Goal: Navigation & Orientation: Find specific page/section

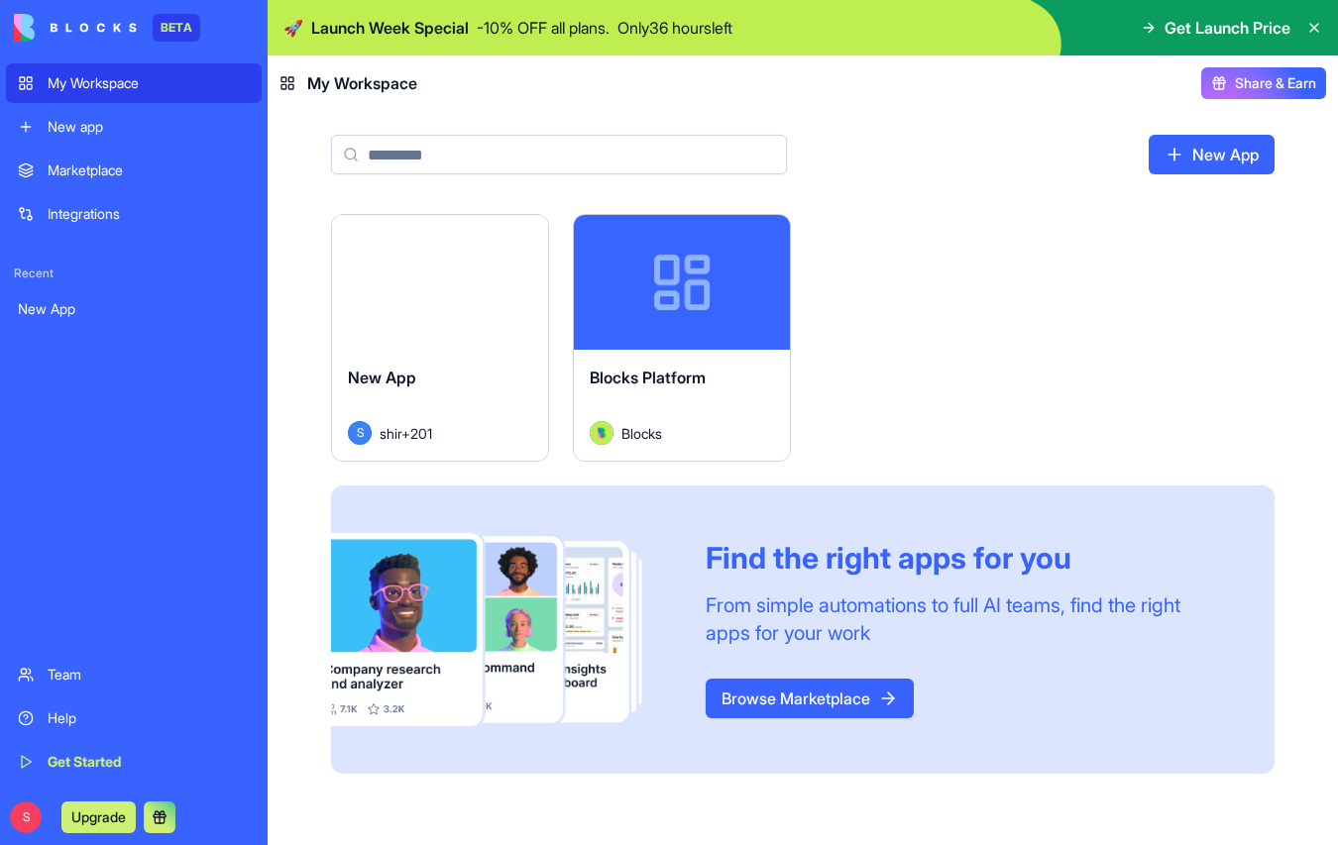
click at [84, 125] on div "New app" at bounding box center [149, 127] width 202 height 20
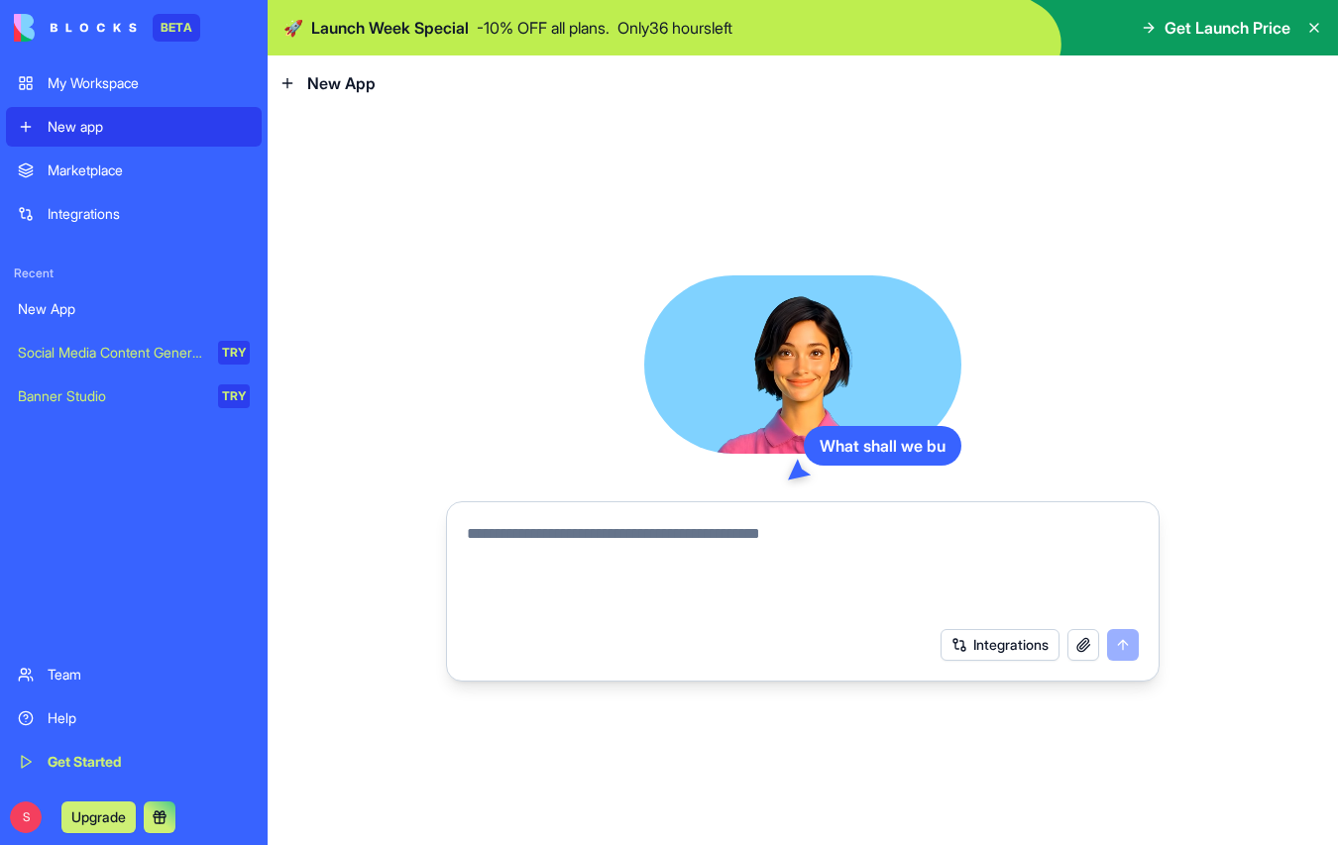
click at [78, 182] on link "Marketplace" at bounding box center [134, 171] width 256 height 40
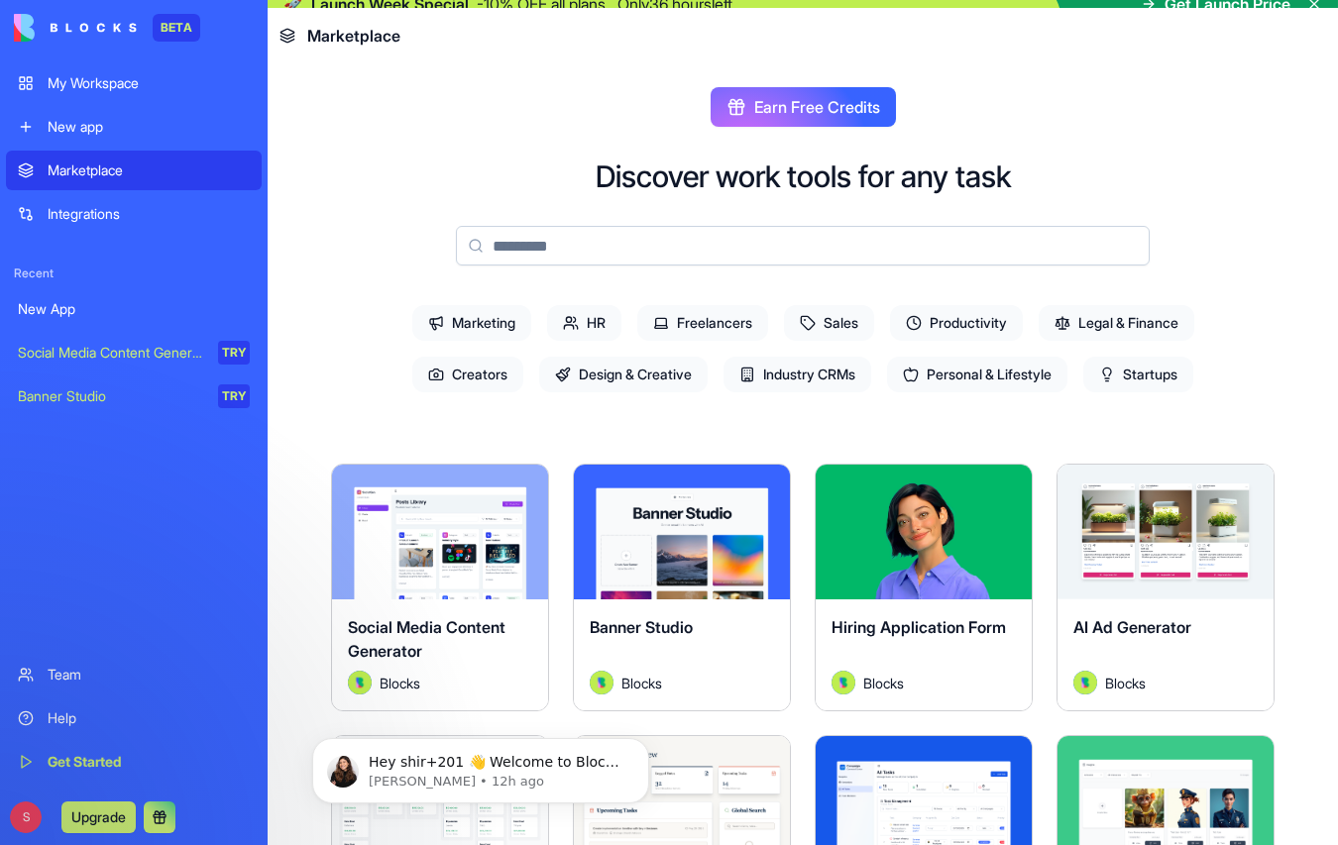
click at [76, 212] on div "Integrations" at bounding box center [149, 214] width 202 height 20
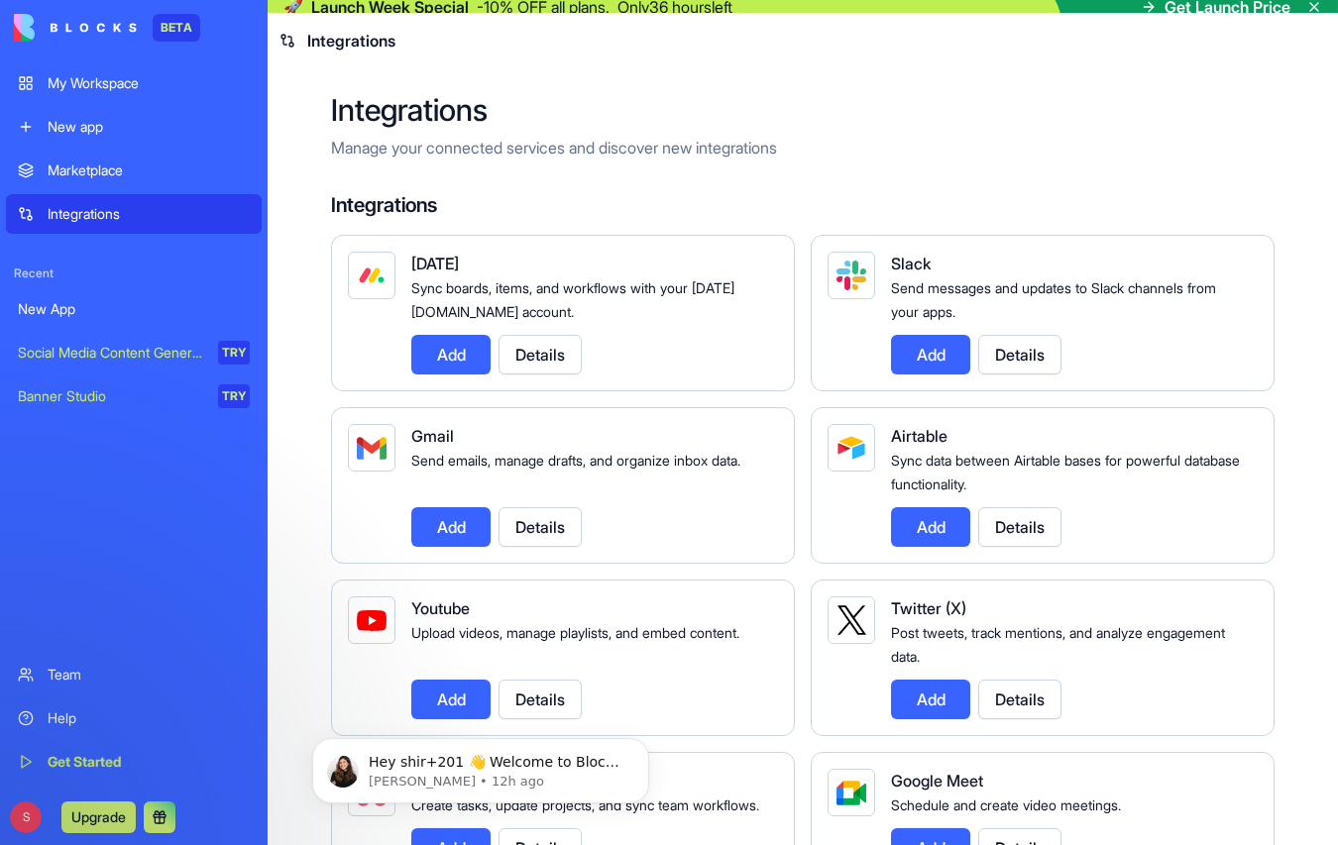
click at [55, 303] on div "New App" at bounding box center [134, 309] width 232 height 20
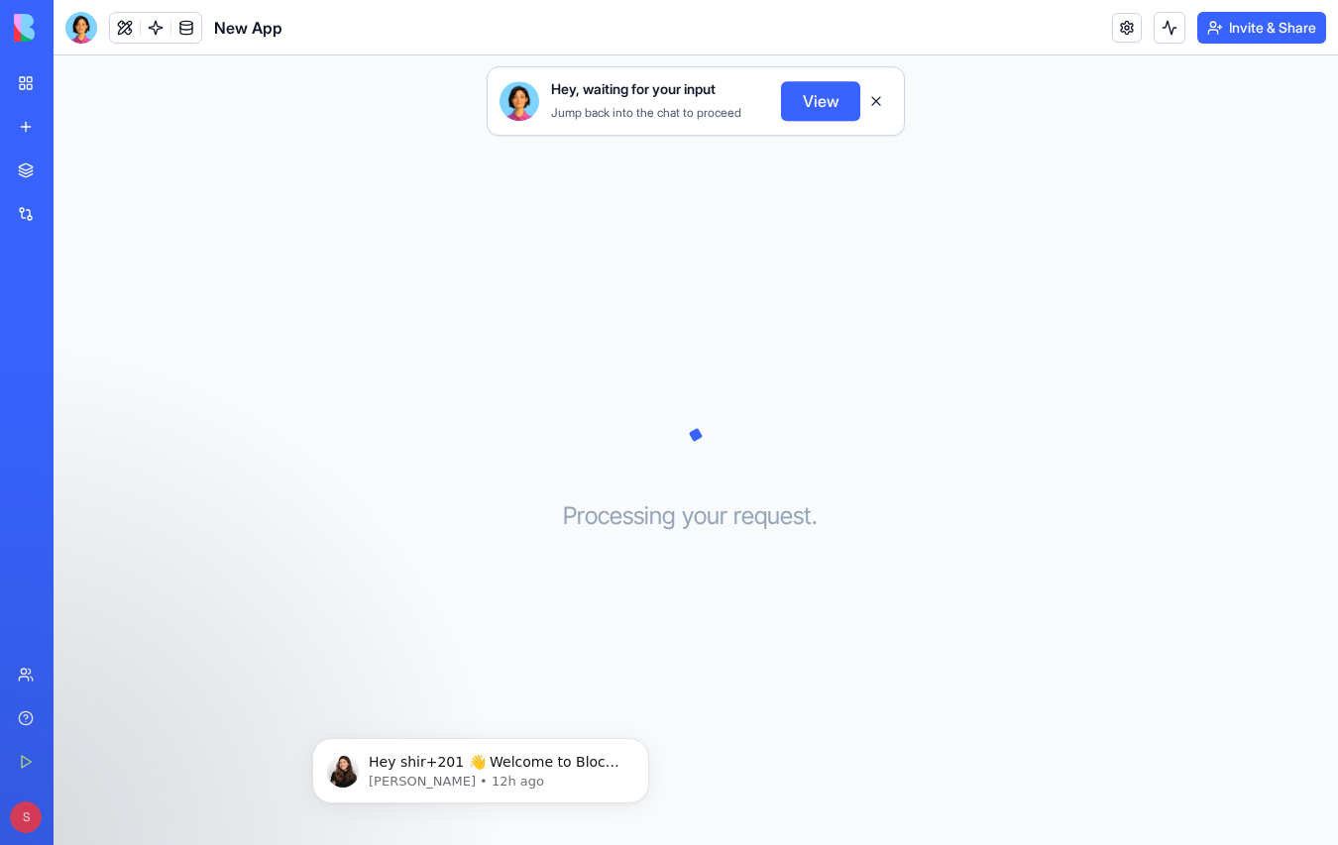
click at [73, 77] on div "My Workspace" at bounding box center [61, 83] width 26 height 20
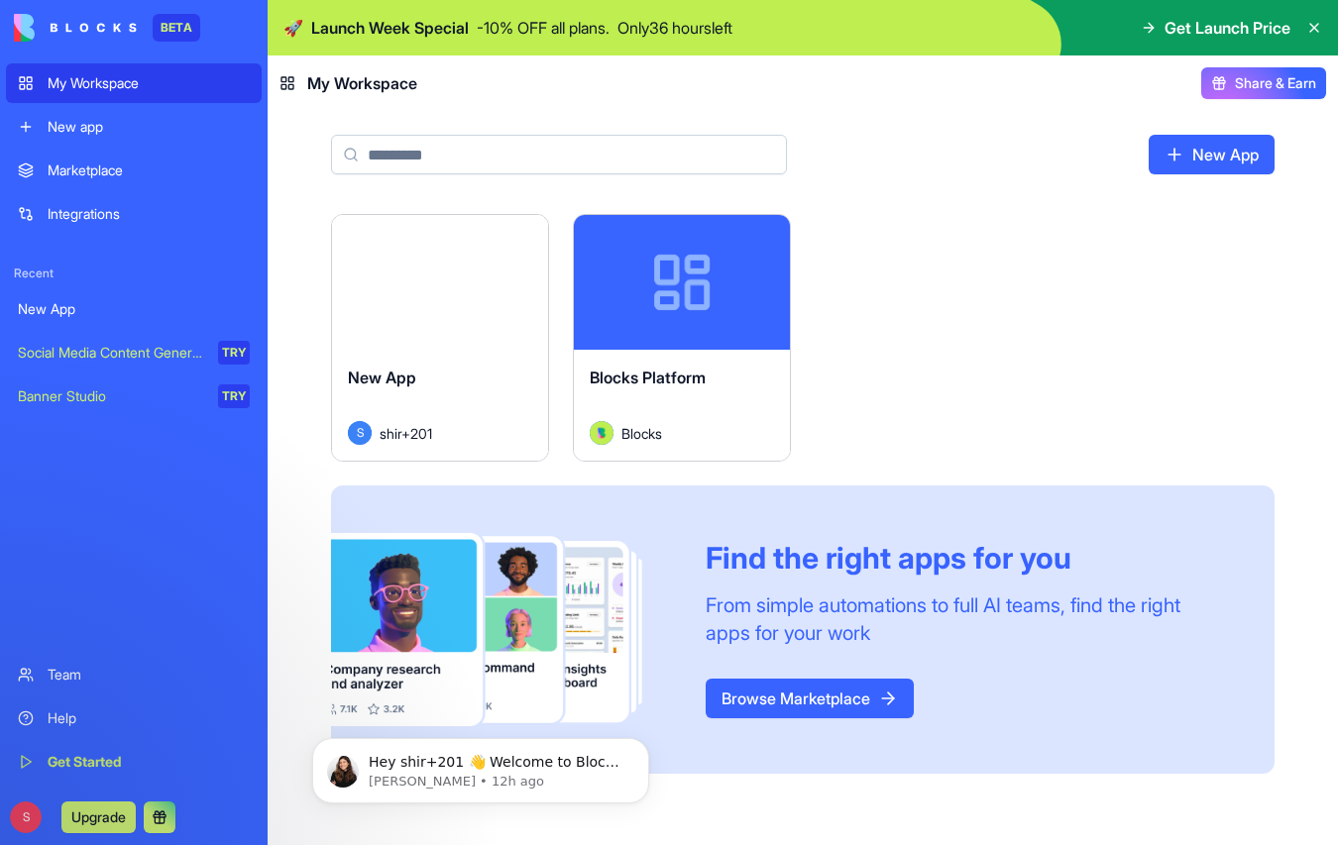
click at [85, 117] on div "New app" at bounding box center [149, 127] width 202 height 20
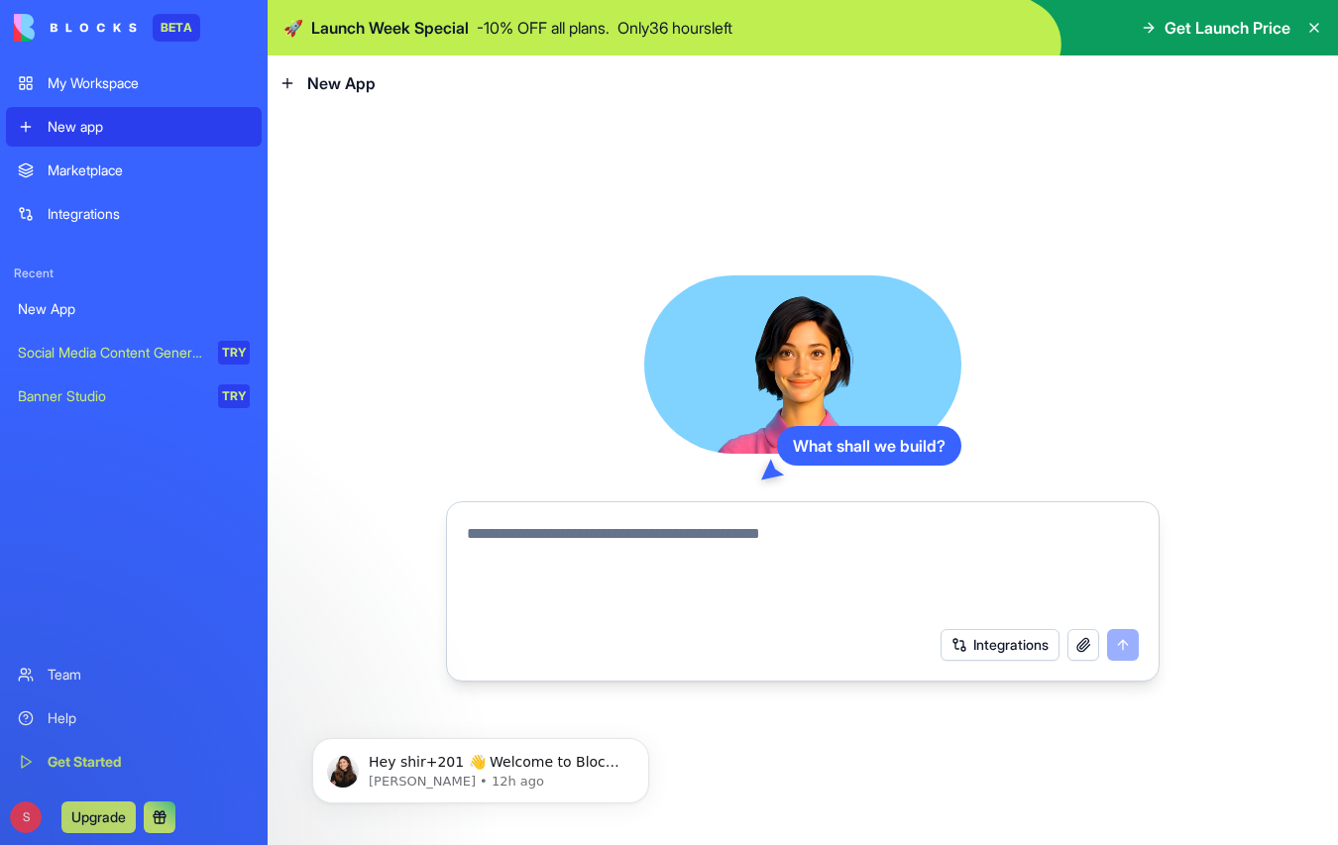
click at [80, 176] on div "Marketplace" at bounding box center [149, 171] width 202 height 20
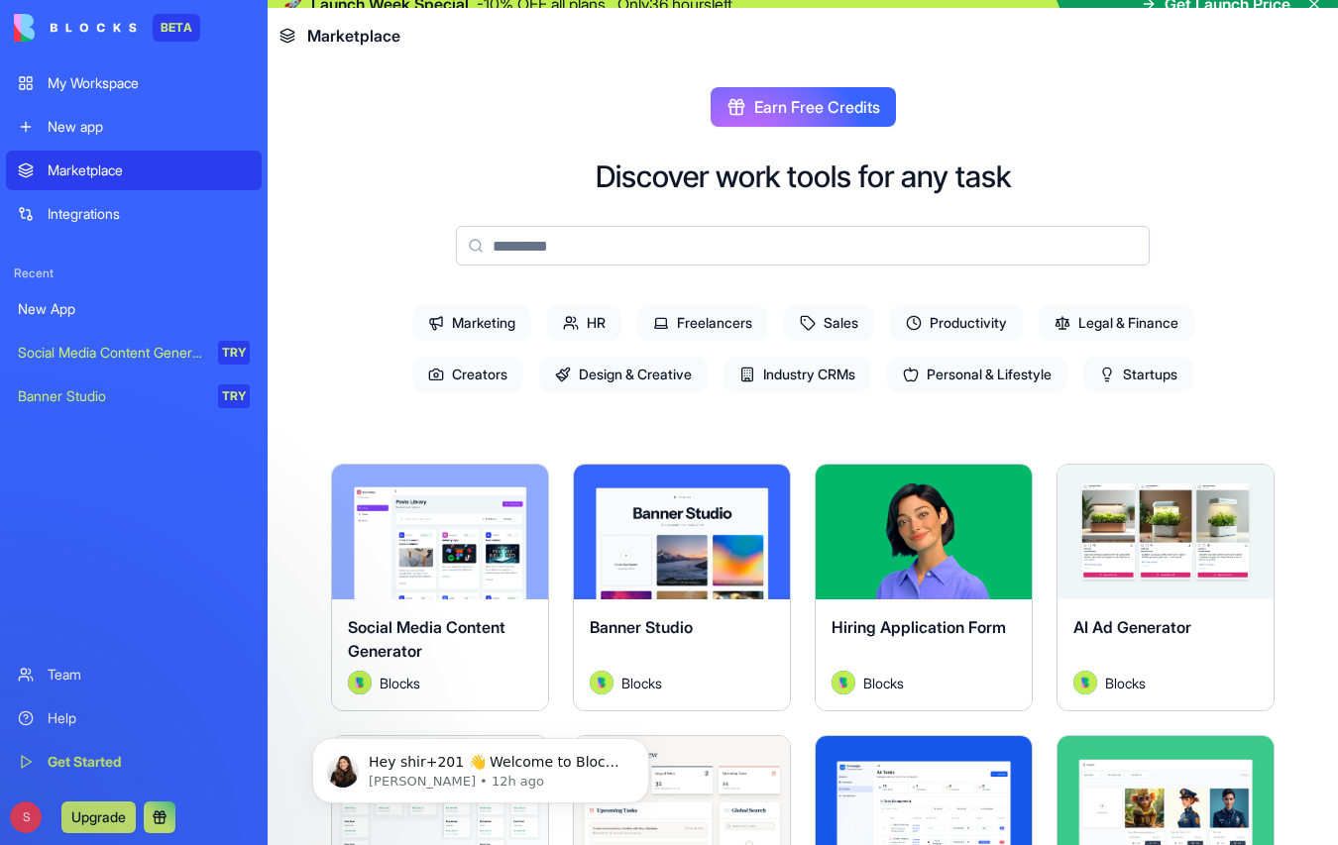
click at [76, 233] on link "Integrations" at bounding box center [134, 214] width 256 height 40
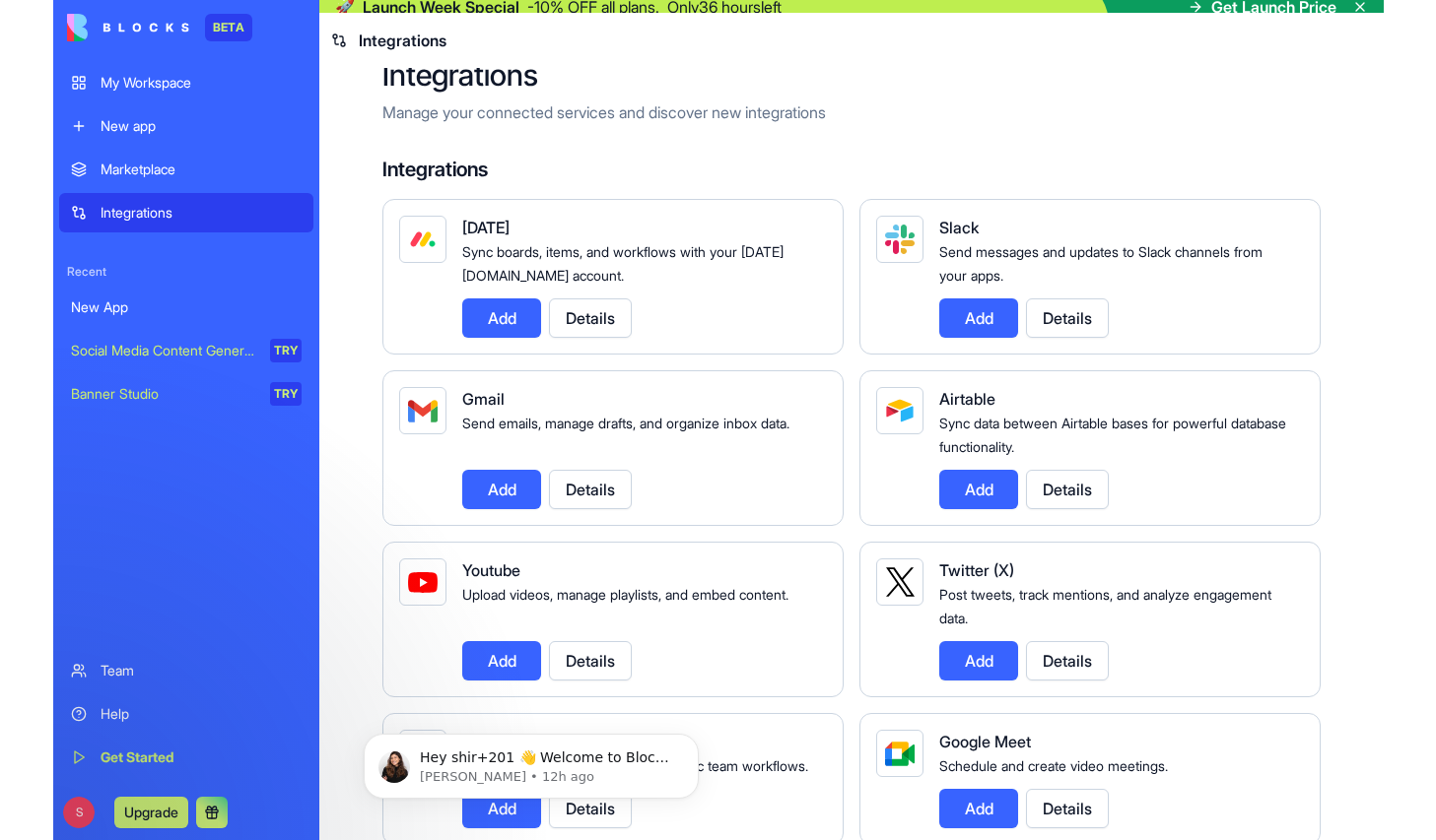
scroll to position [39, 0]
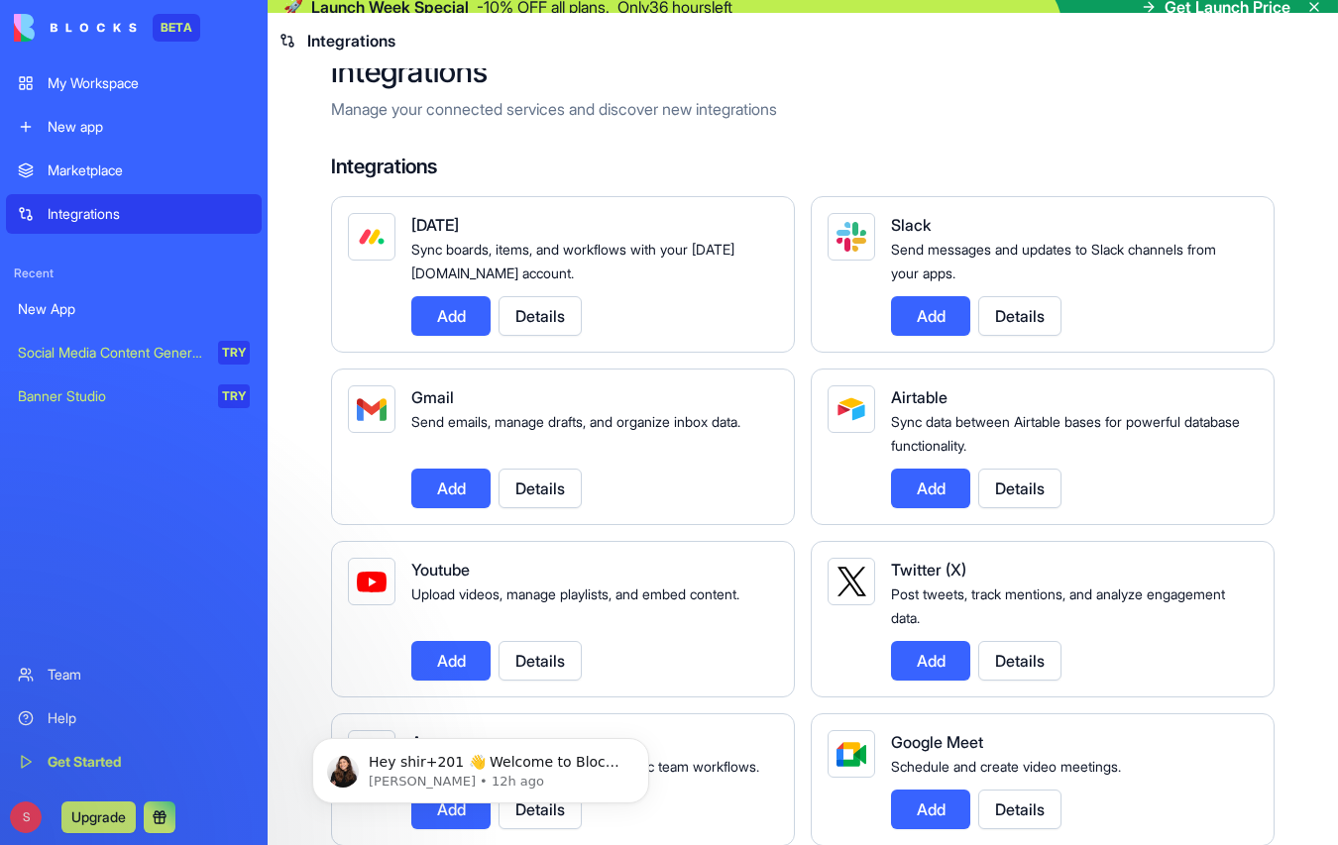
click at [138, 77] on div "My Workspace" at bounding box center [149, 83] width 202 height 20
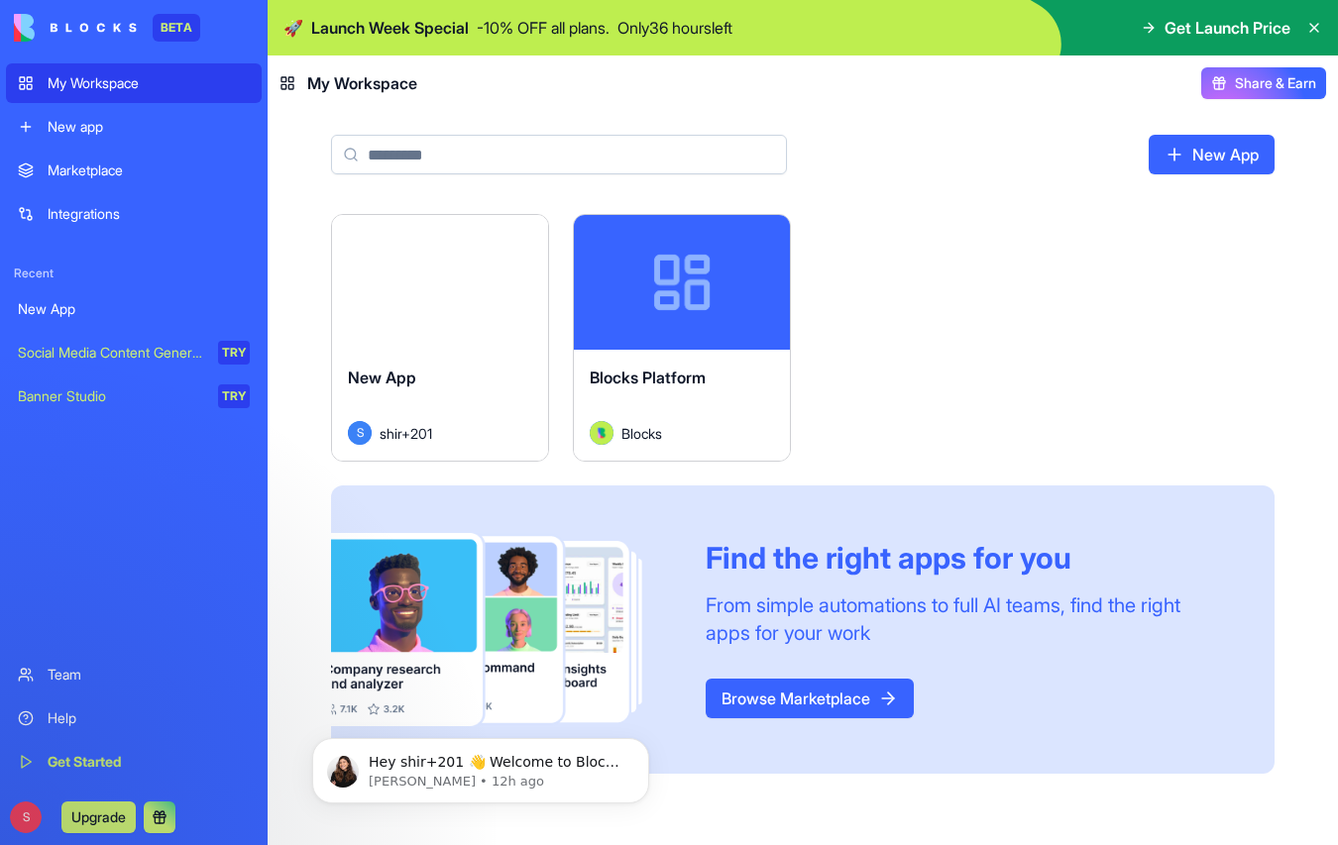
click at [106, 132] on div "New app" at bounding box center [149, 127] width 202 height 20
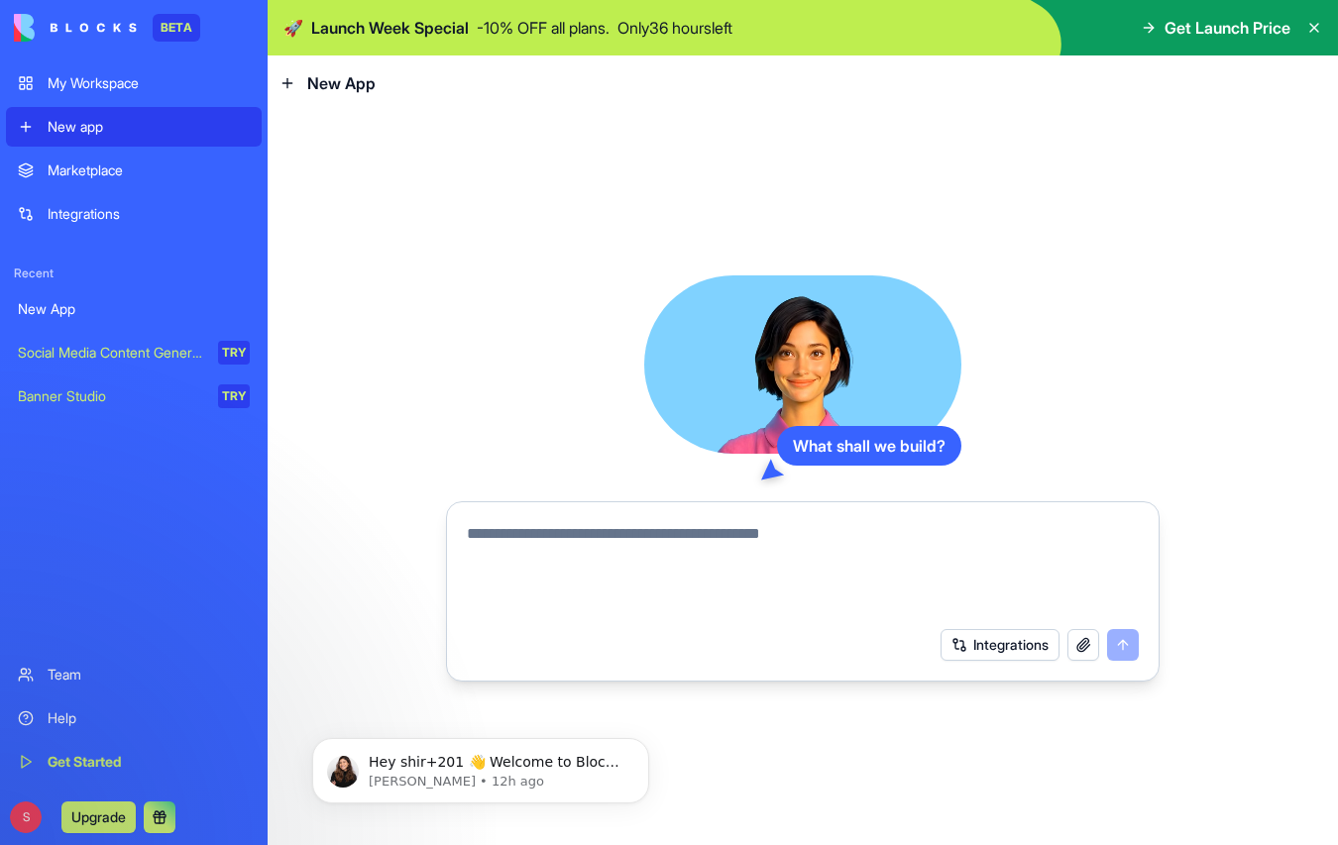
click at [91, 179] on div "Marketplace" at bounding box center [149, 171] width 202 height 20
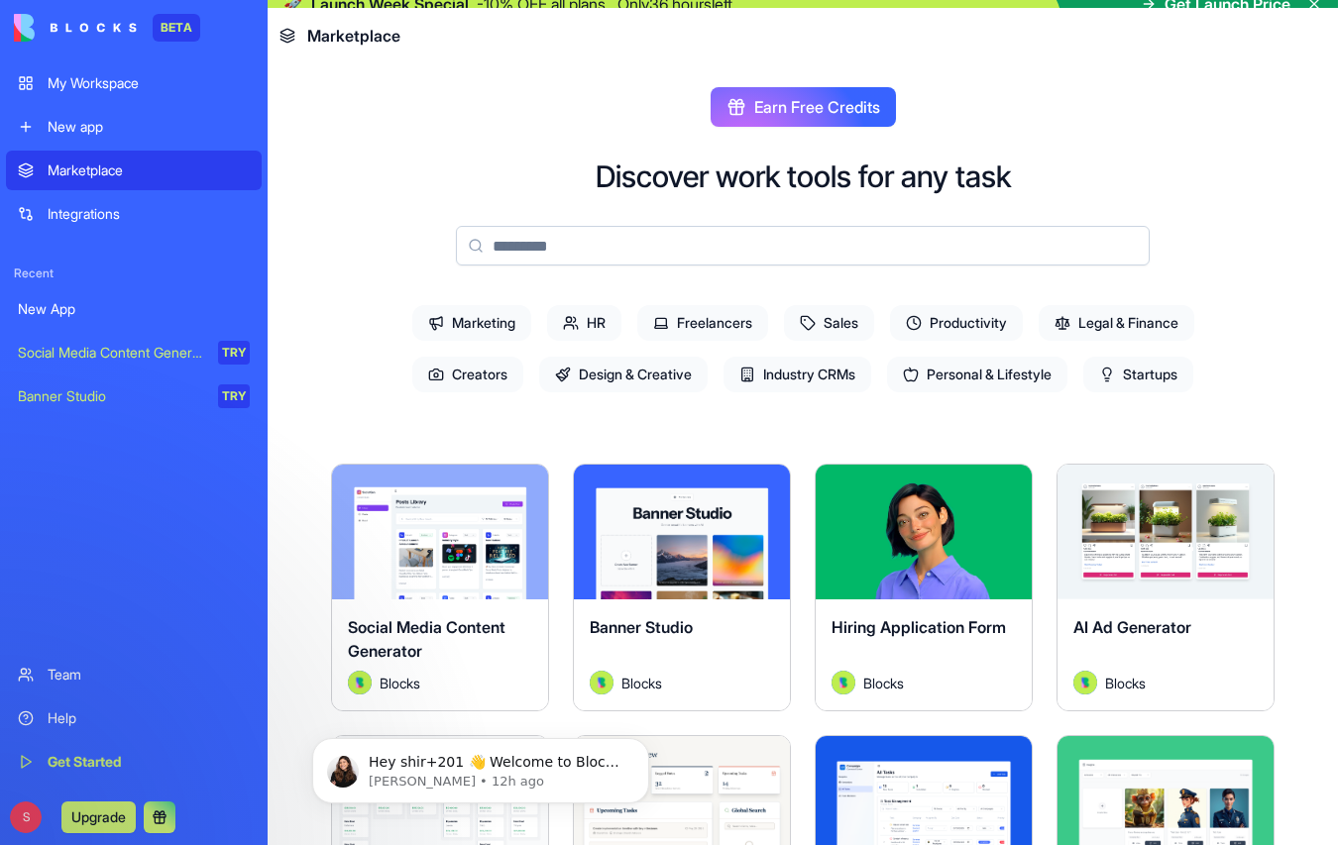
click at [94, 112] on link "New app" at bounding box center [134, 127] width 256 height 40
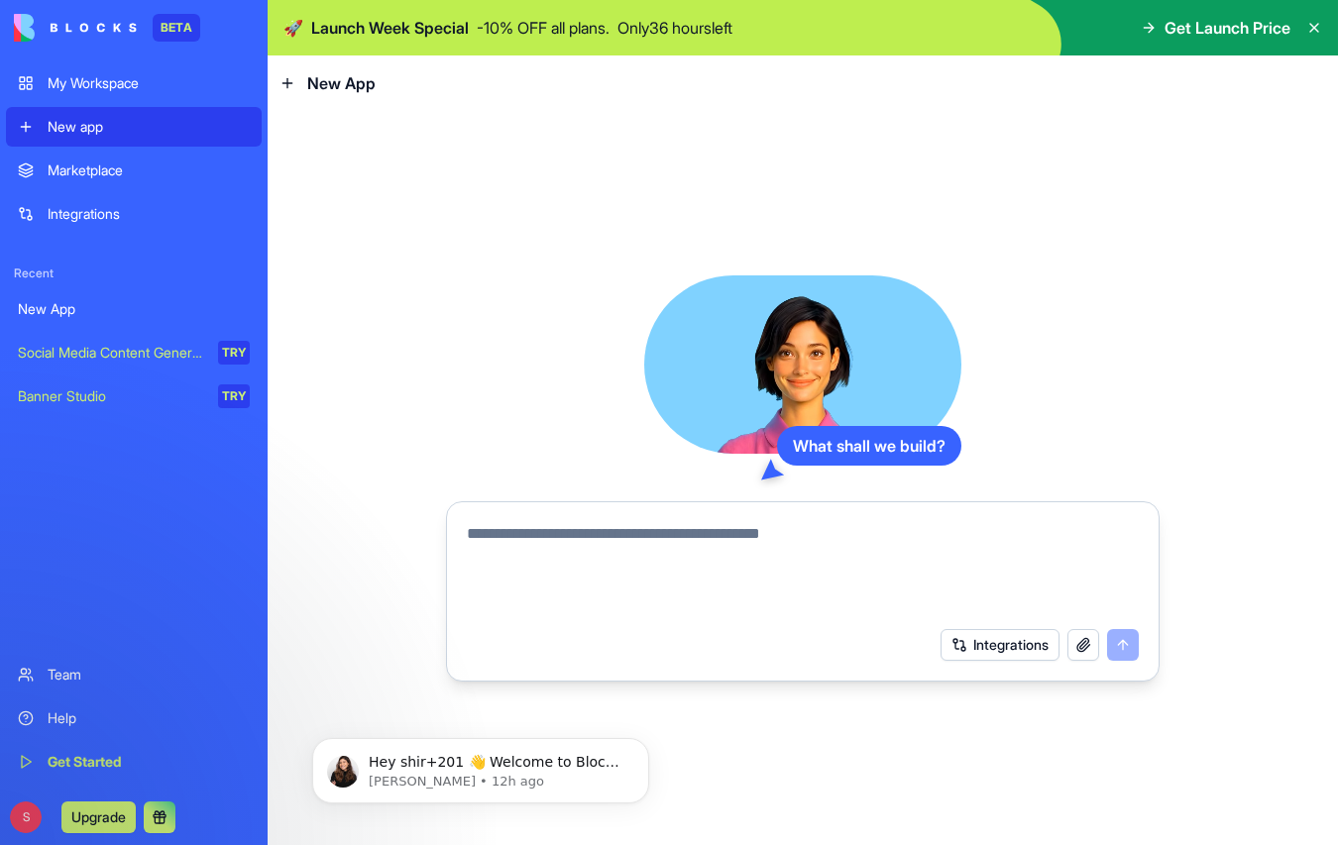
click at [110, 75] on div "My Workspace" at bounding box center [149, 83] width 202 height 20
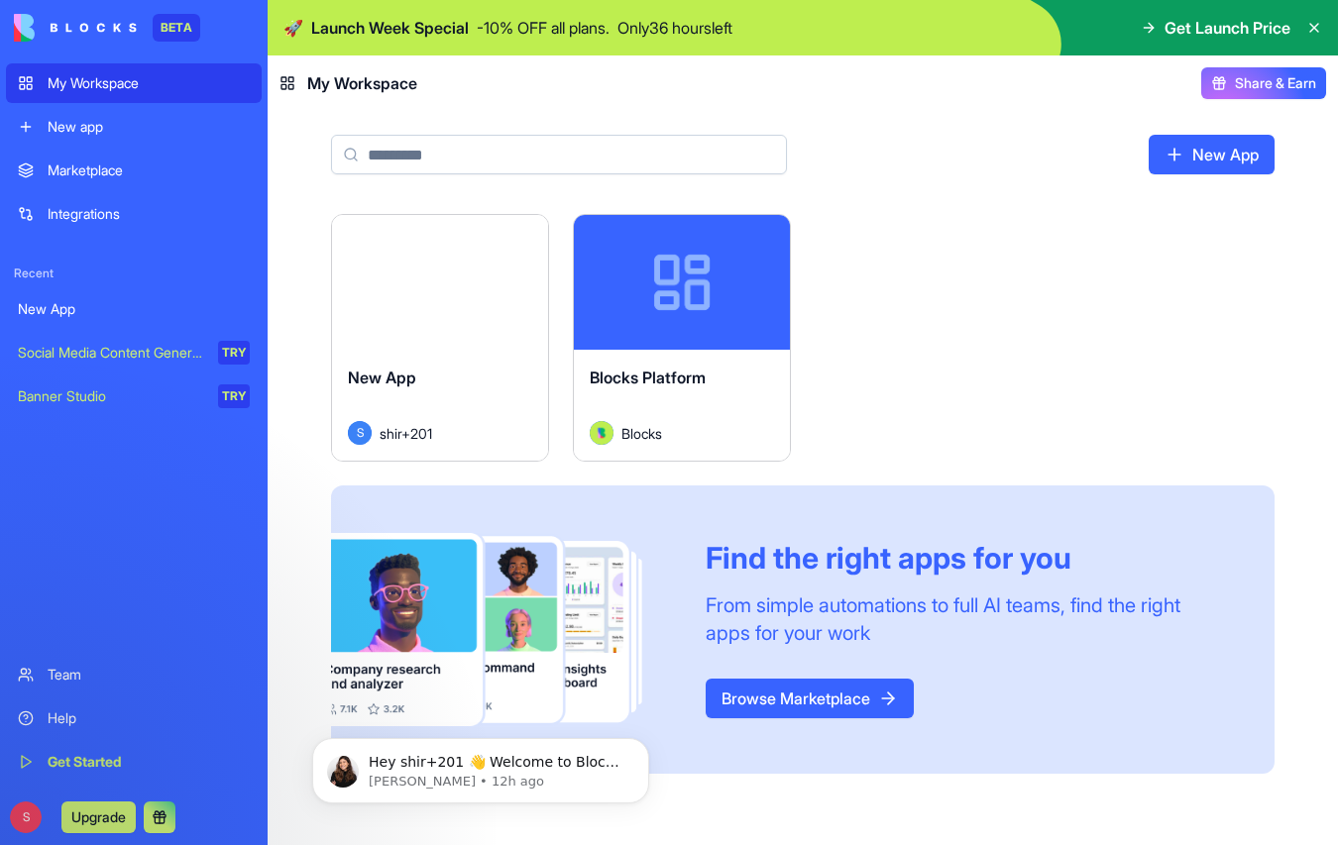
click at [90, 111] on link "New app" at bounding box center [134, 127] width 256 height 40
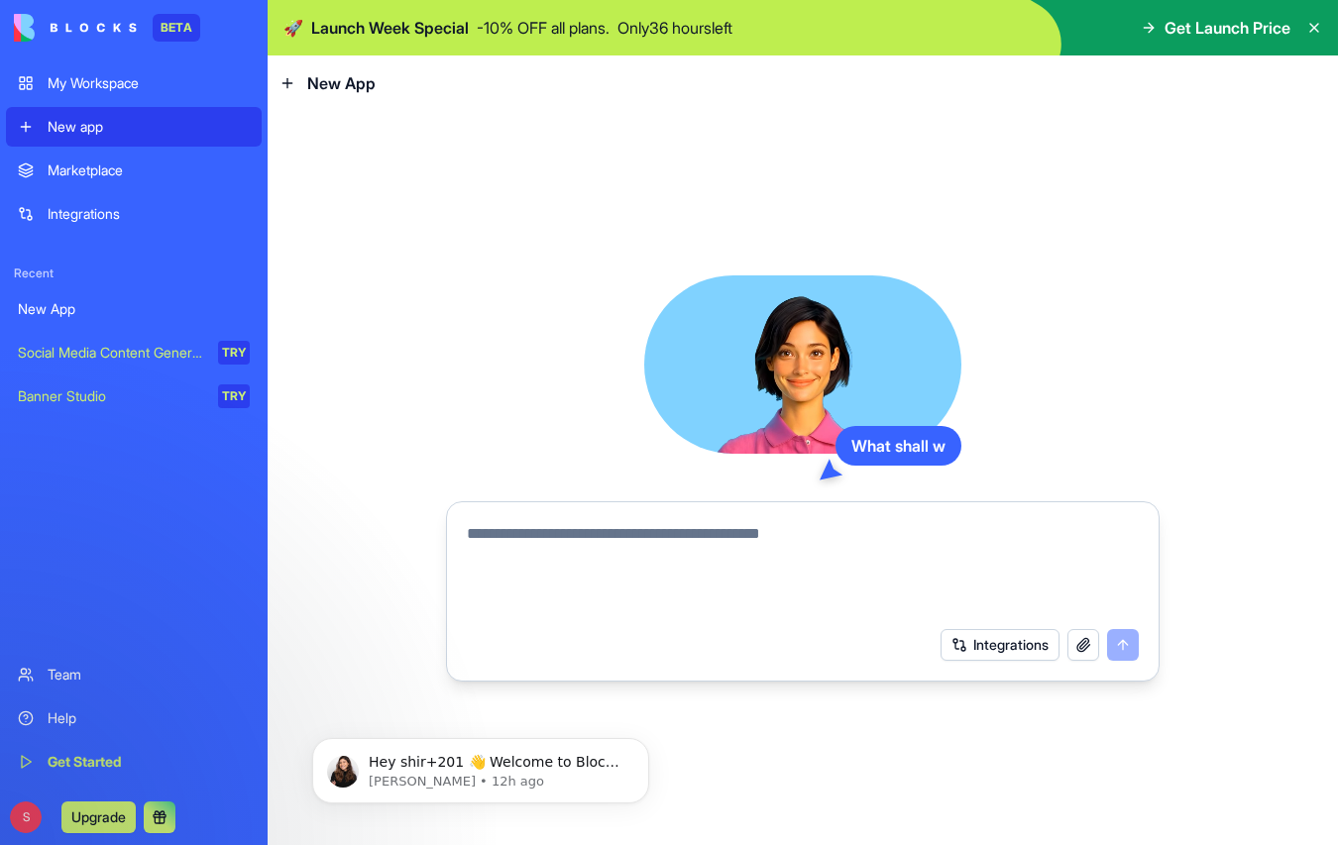
click at [84, 185] on link "Marketplace" at bounding box center [134, 171] width 256 height 40
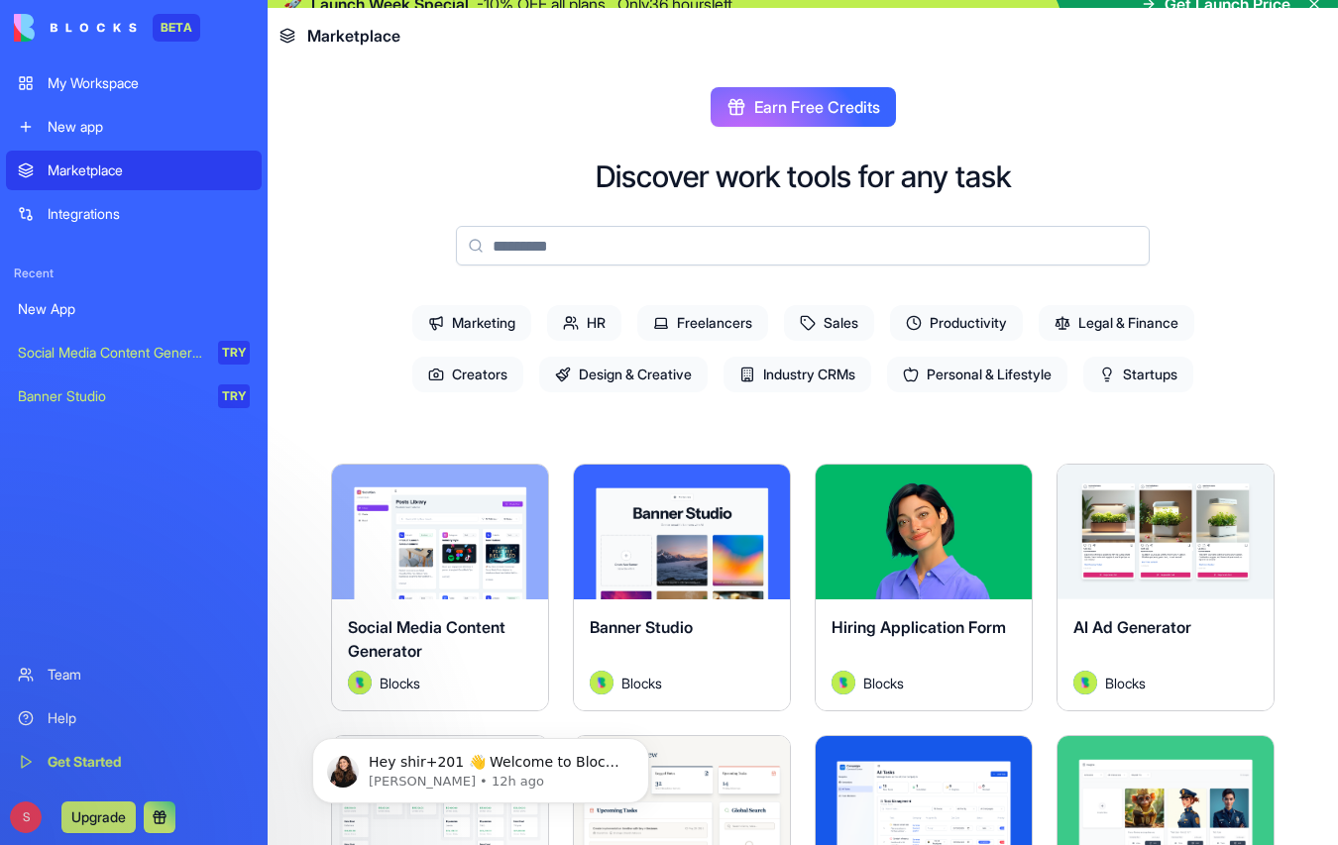
click at [109, 90] on div "My Workspace" at bounding box center [149, 83] width 202 height 20
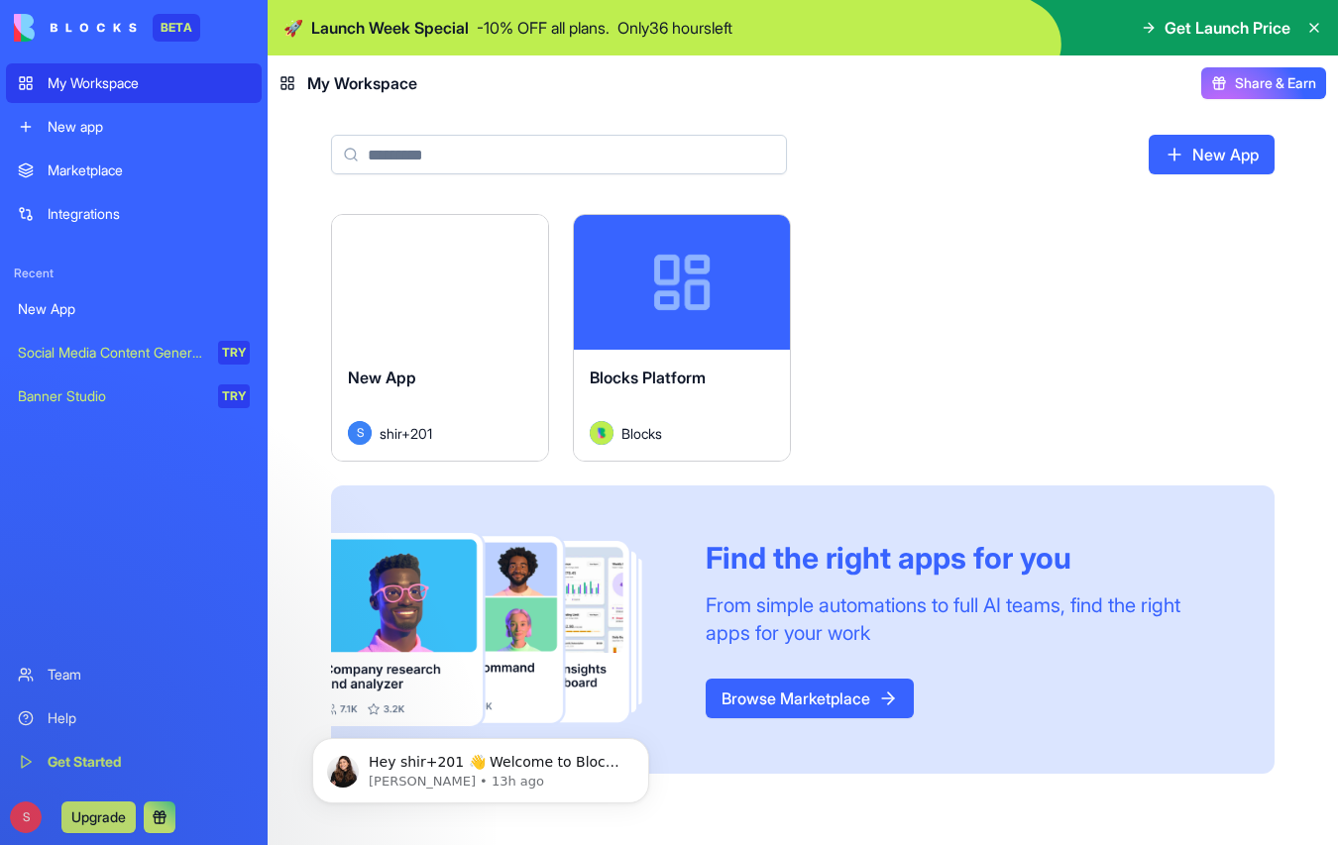
click at [82, 123] on div "New app" at bounding box center [149, 127] width 202 height 20
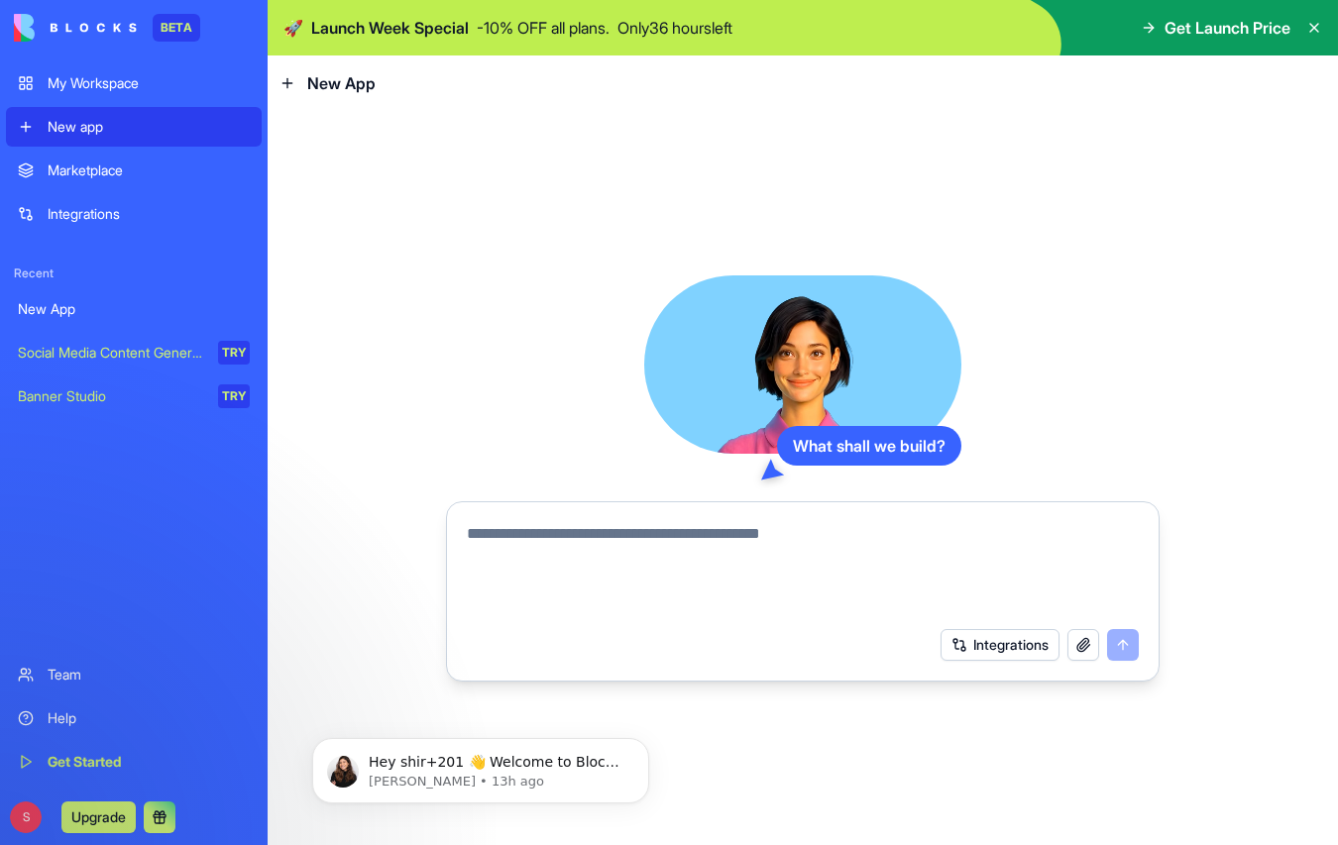
click at [73, 168] on div "Marketplace" at bounding box center [149, 171] width 202 height 20
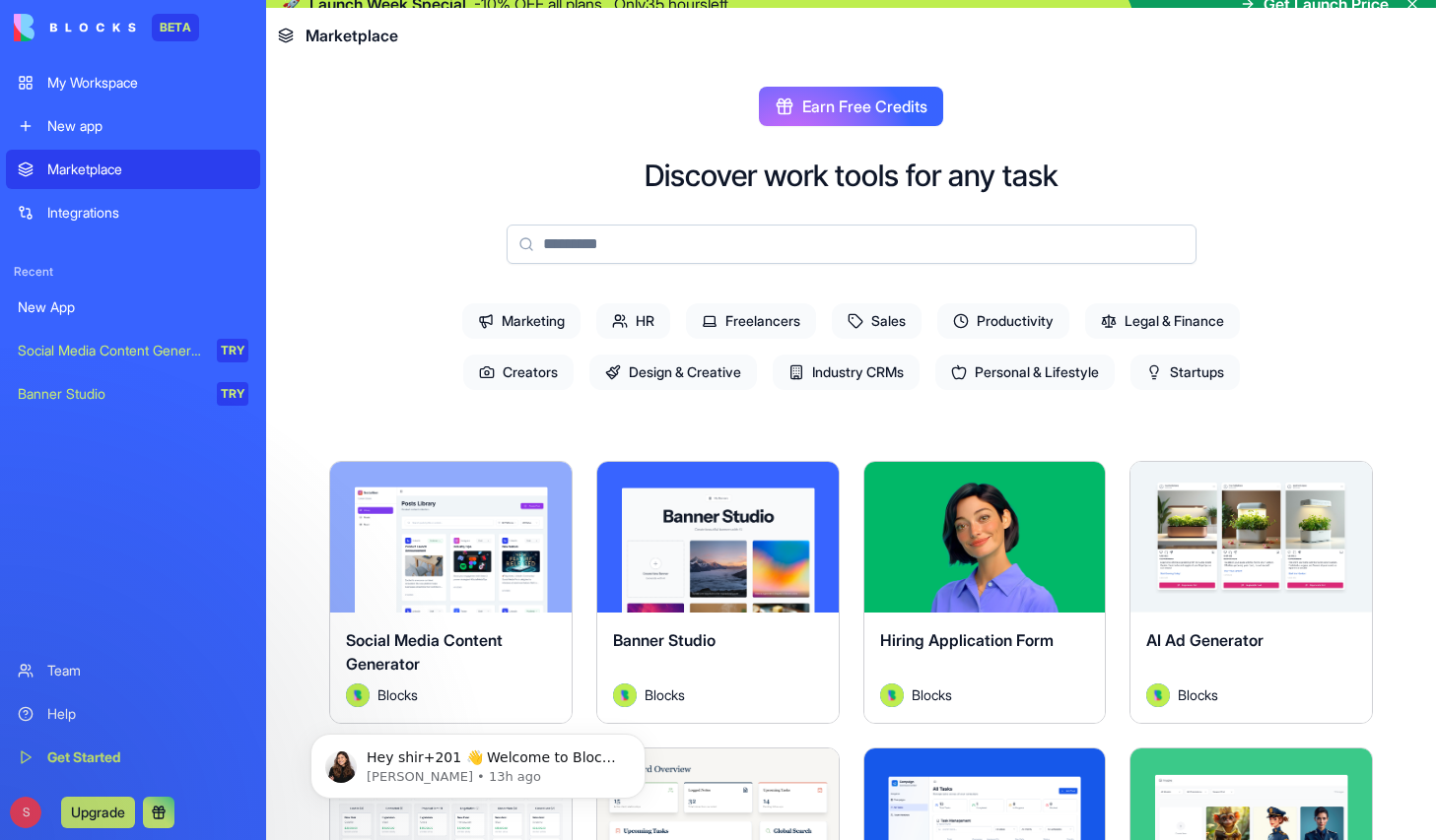
click at [84, 216] on div "Integrations" at bounding box center [148, 213] width 201 height 20
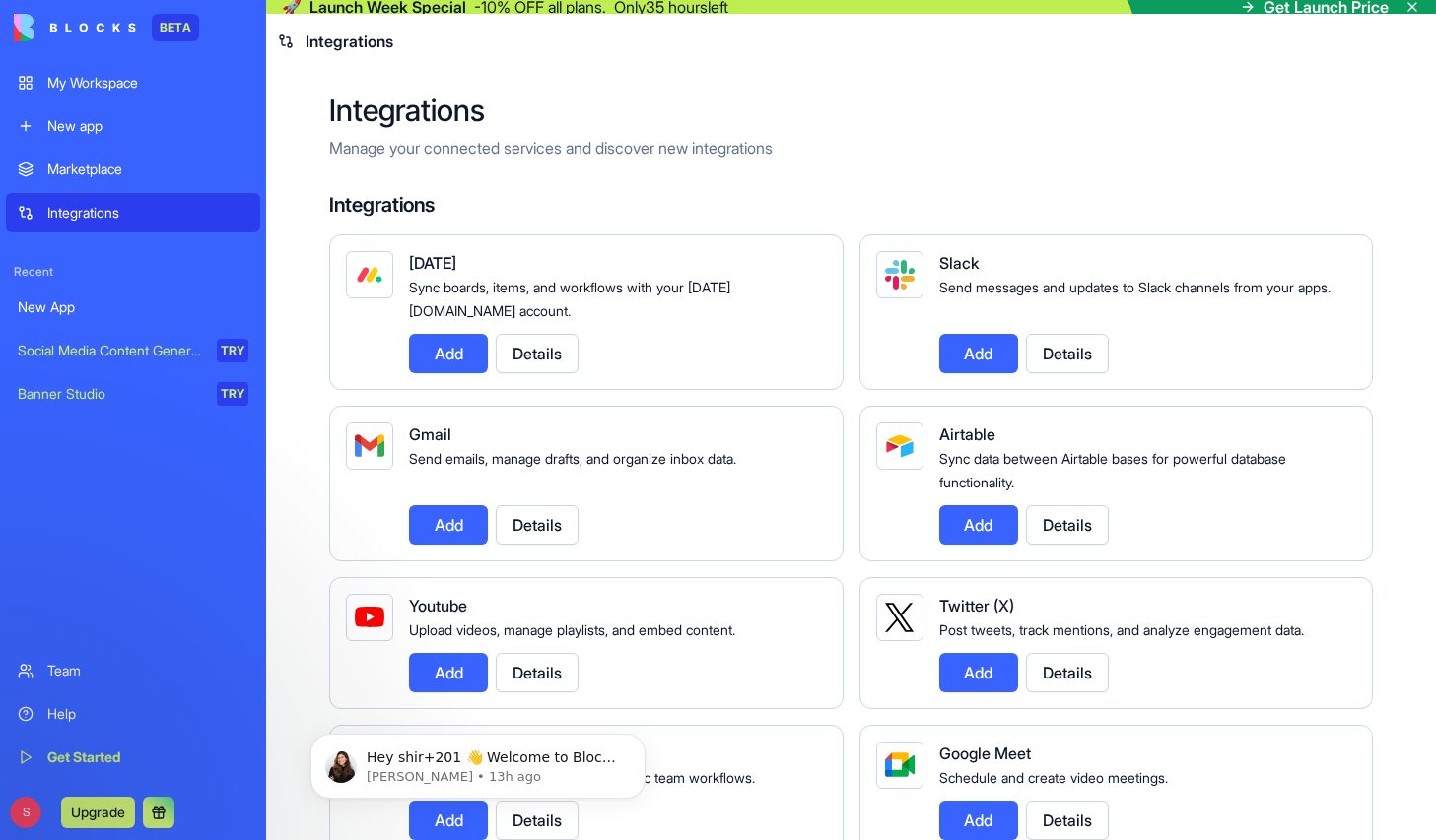
click at [99, 164] on div "Marketplace" at bounding box center [148, 170] width 201 height 20
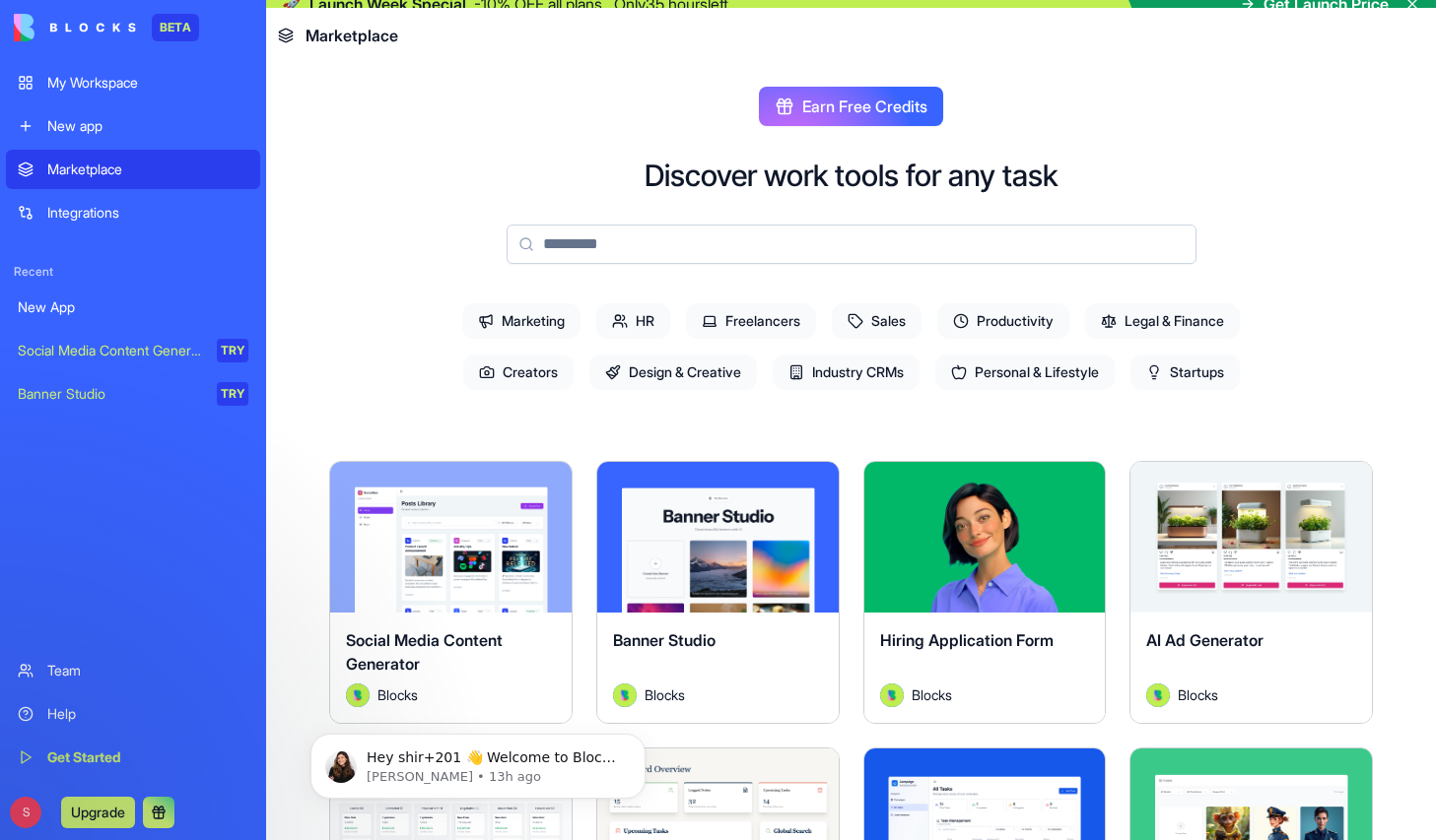
click at [104, 210] on div "Integrations" at bounding box center [148, 213] width 201 height 20
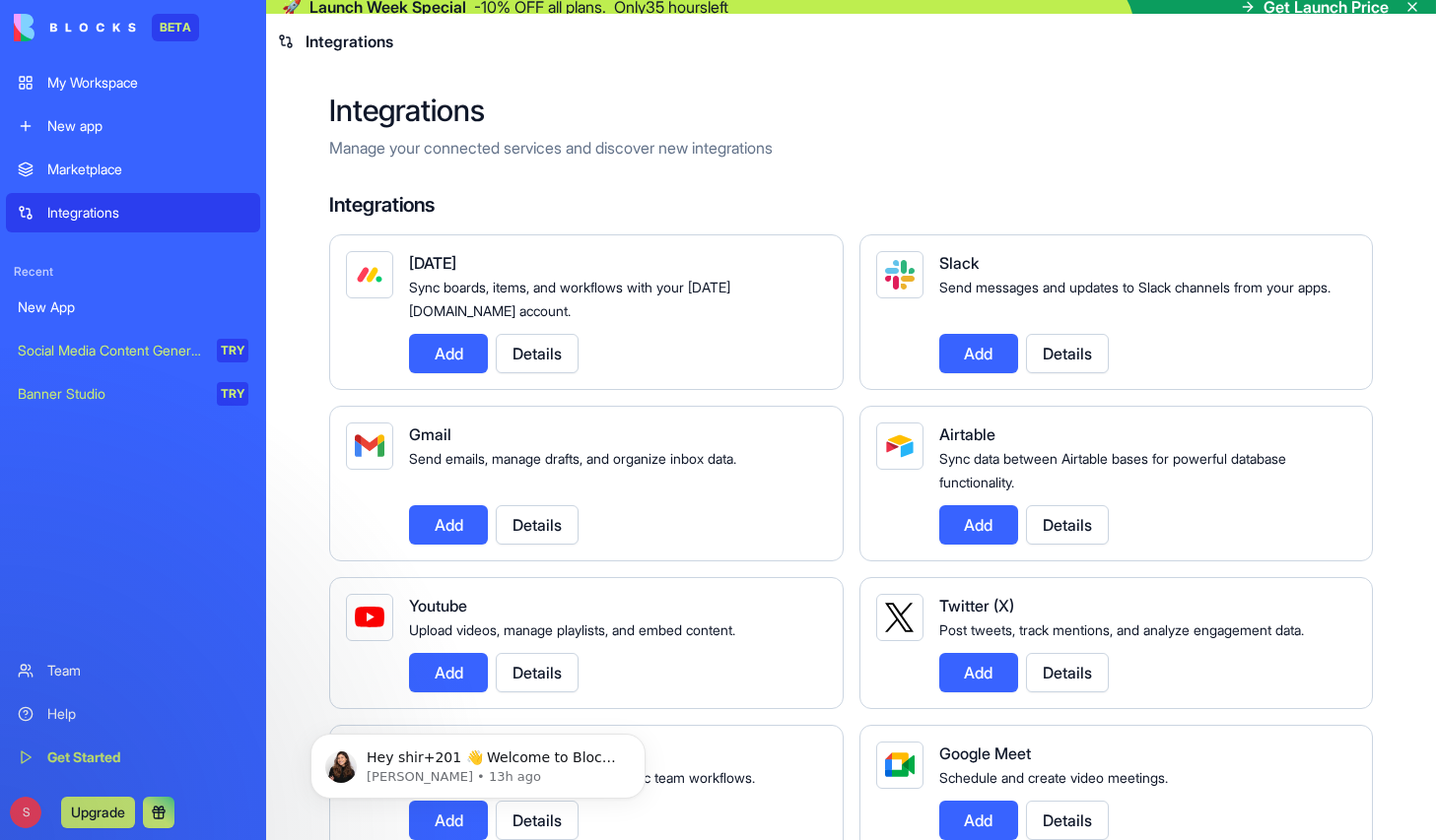
click at [128, 77] on div "My Workspace" at bounding box center [148, 83] width 201 height 20
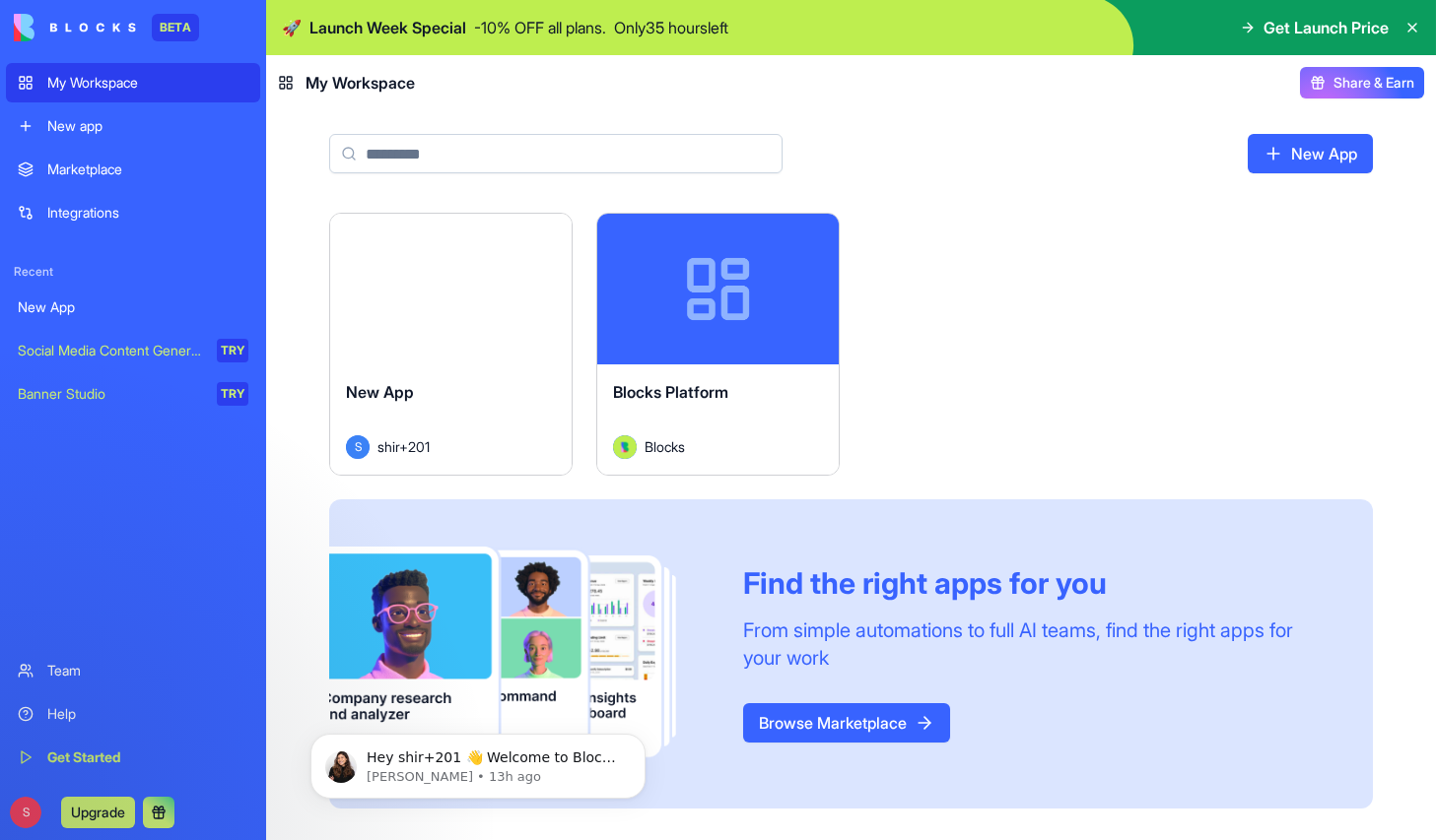
click at [80, 126] on div "New app" at bounding box center [148, 126] width 201 height 20
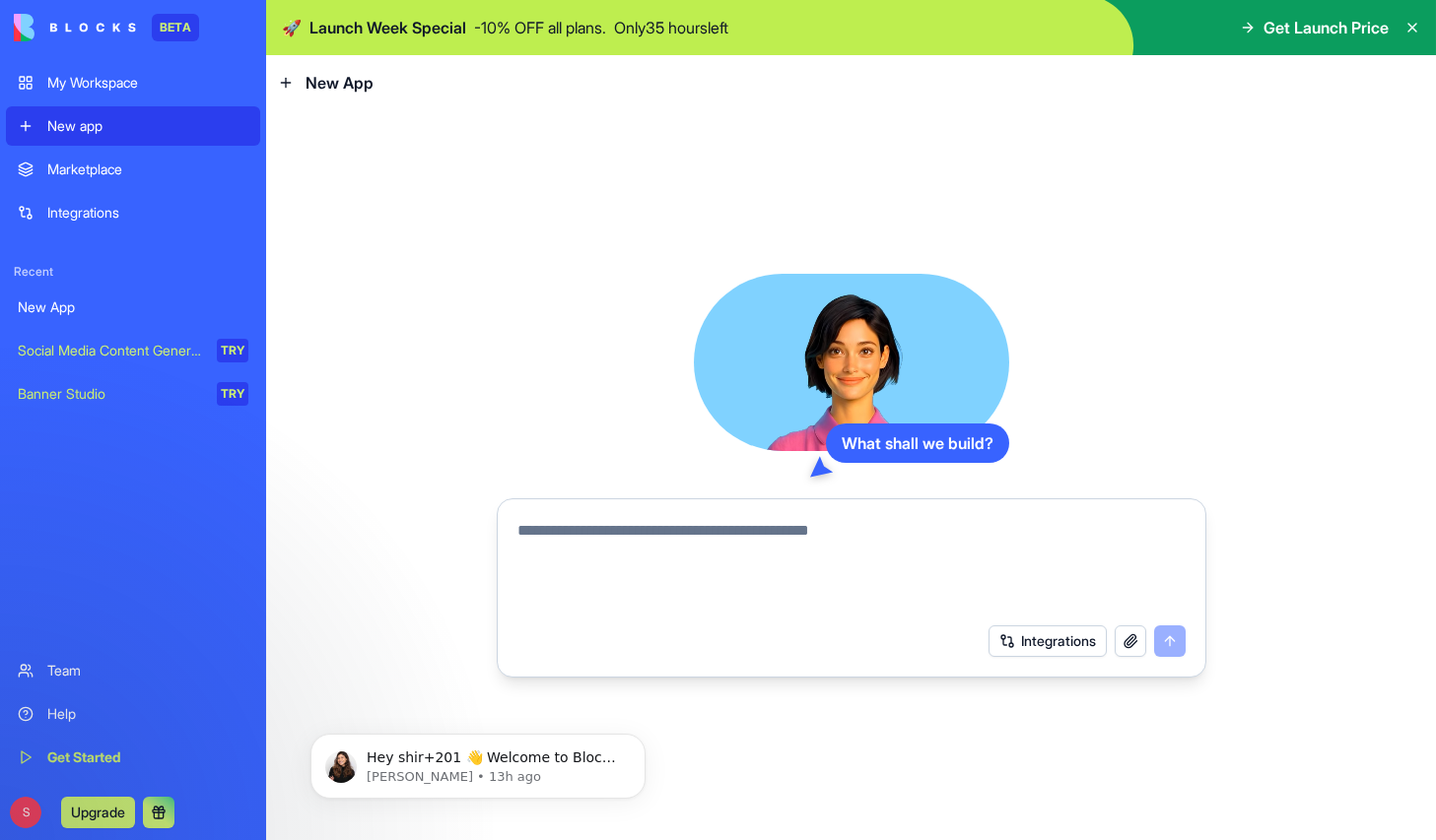
click at [74, 204] on div "Integrations" at bounding box center [148, 213] width 201 height 20
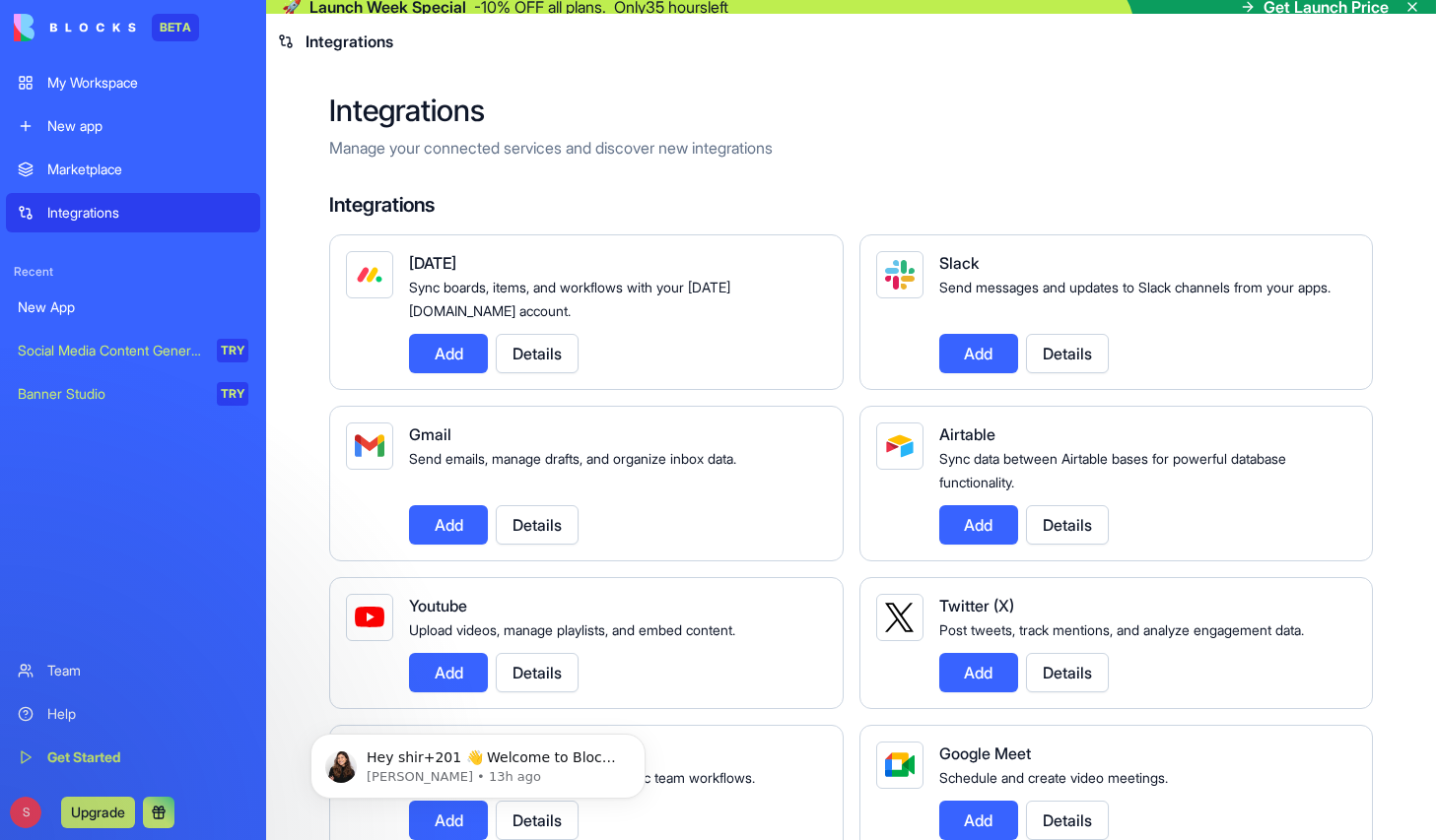
click at [92, 810] on button "Upgrade" at bounding box center [97, 813] width 74 height 32
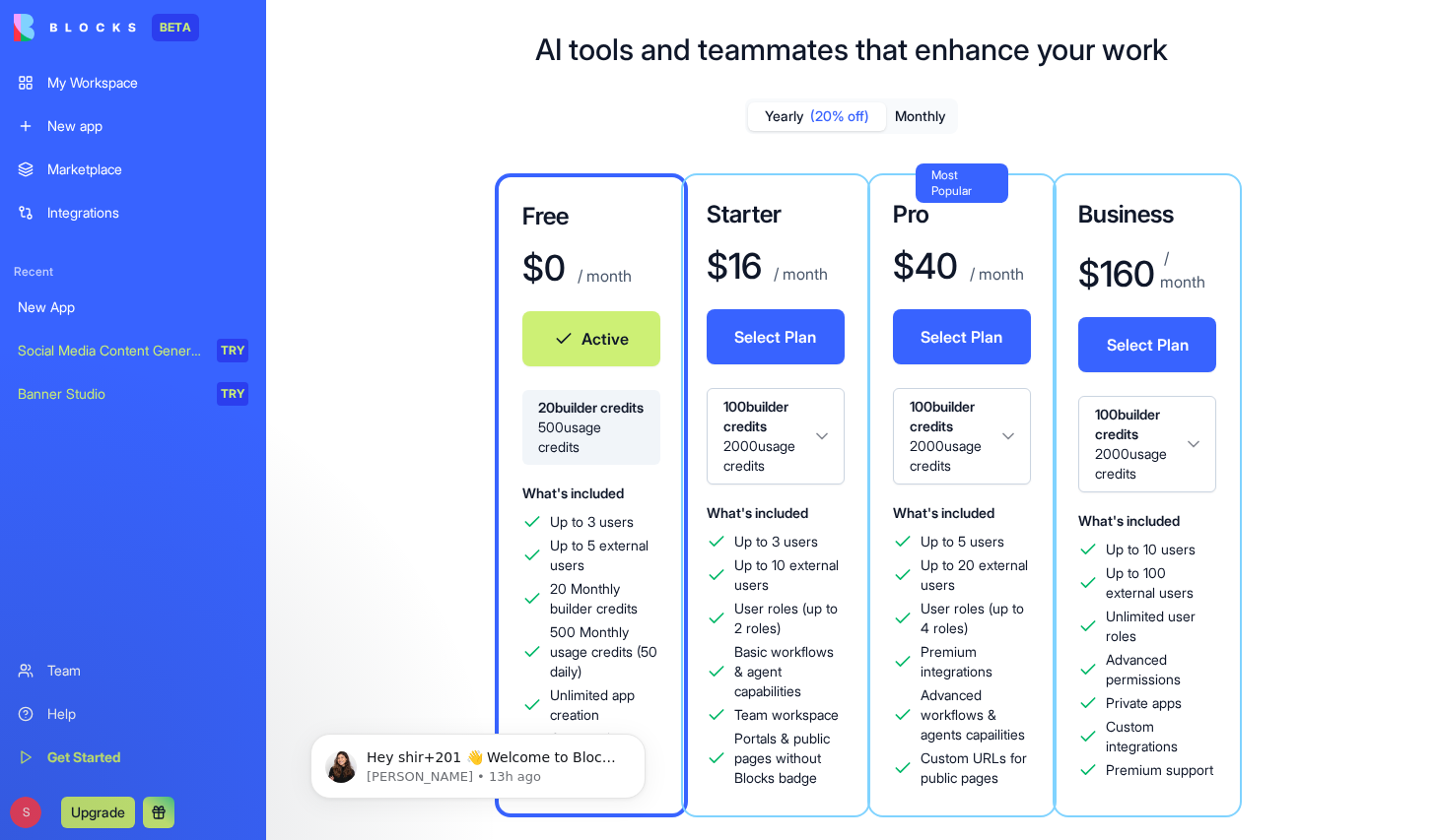
click at [94, 812] on button "Upgrade" at bounding box center [97, 813] width 74 height 32
click at [159, 76] on div "My Workspace" at bounding box center [148, 83] width 201 height 20
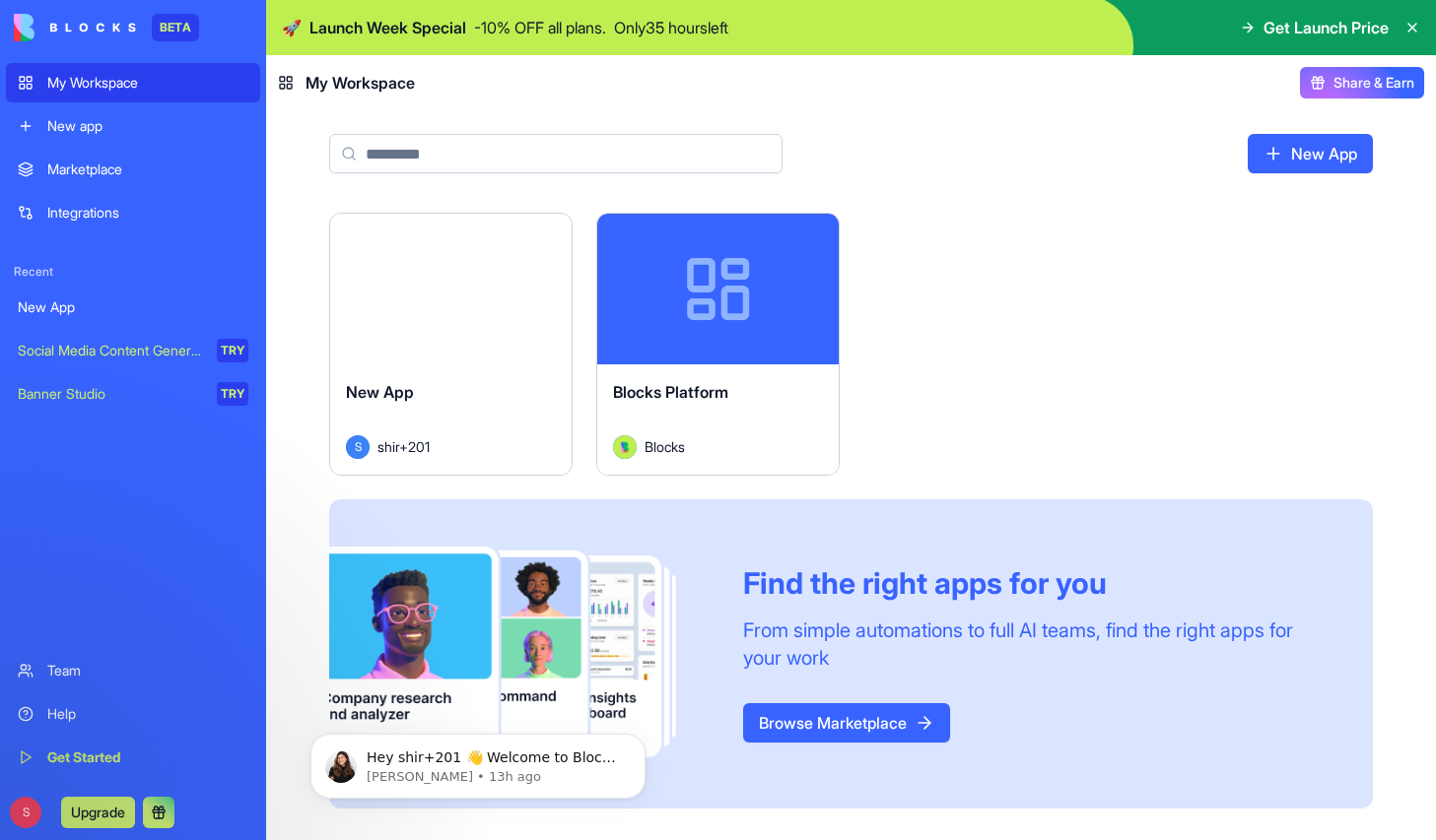
click at [81, 215] on div "Integrations" at bounding box center [148, 213] width 201 height 20
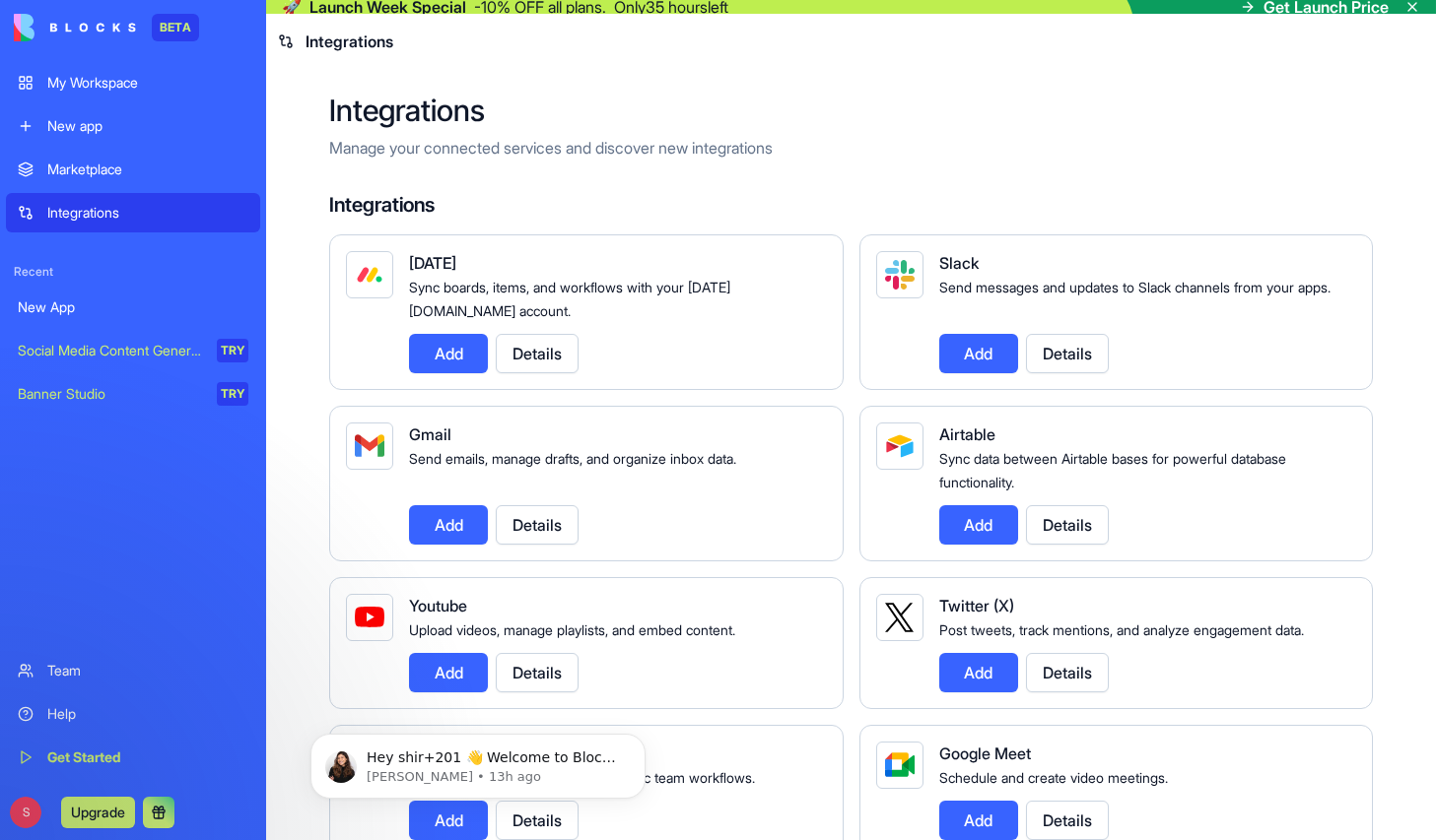
click at [122, 164] on div "Marketplace" at bounding box center [148, 170] width 201 height 20
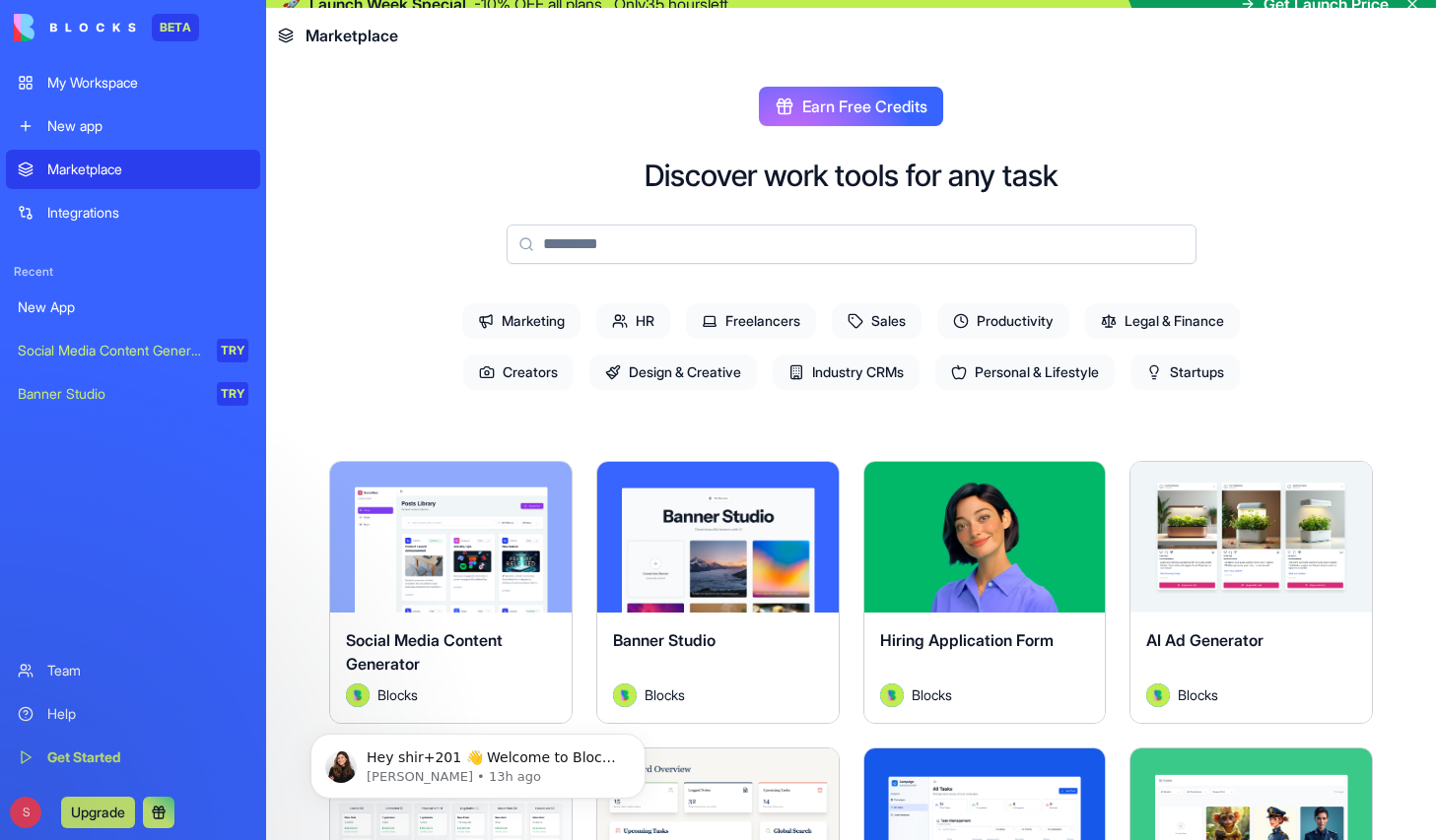
click at [119, 80] on div "My Workspace" at bounding box center [148, 83] width 201 height 20
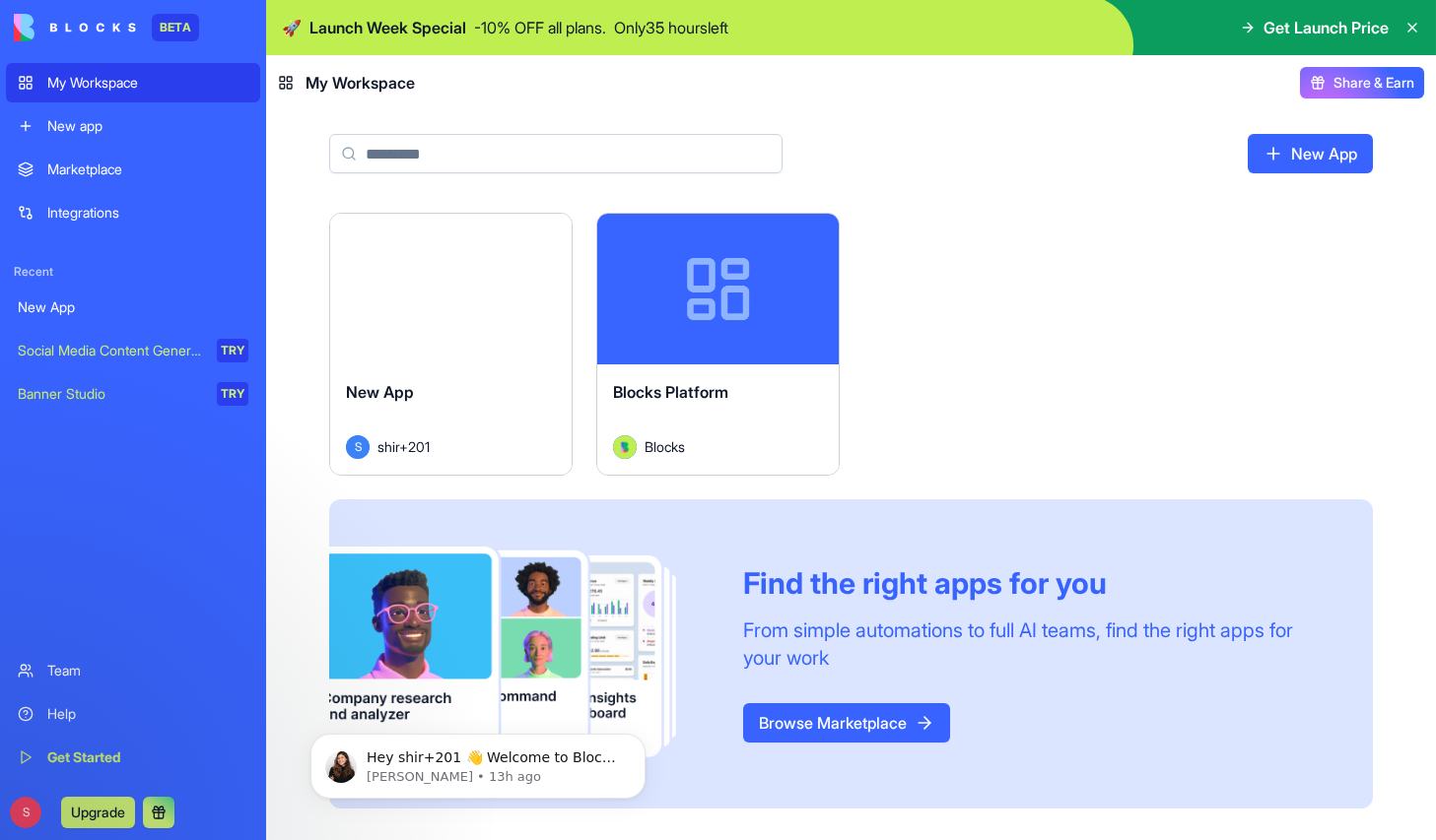
click at [80, 211] on div "Integrations" at bounding box center [148, 213] width 201 height 20
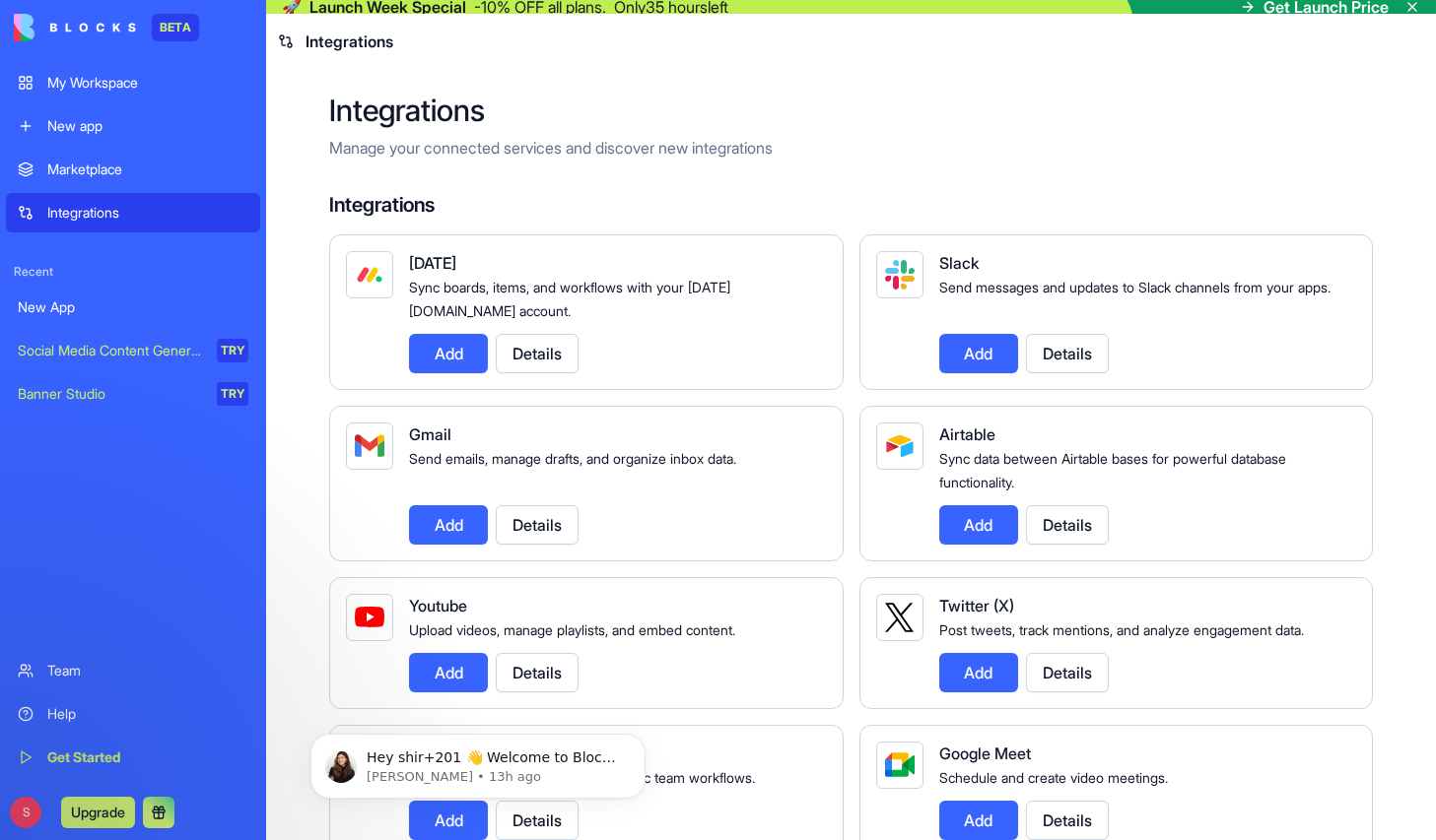
click at [91, 165] on div "Marketplace" at bounding box center [148, 170] width 201 height 20
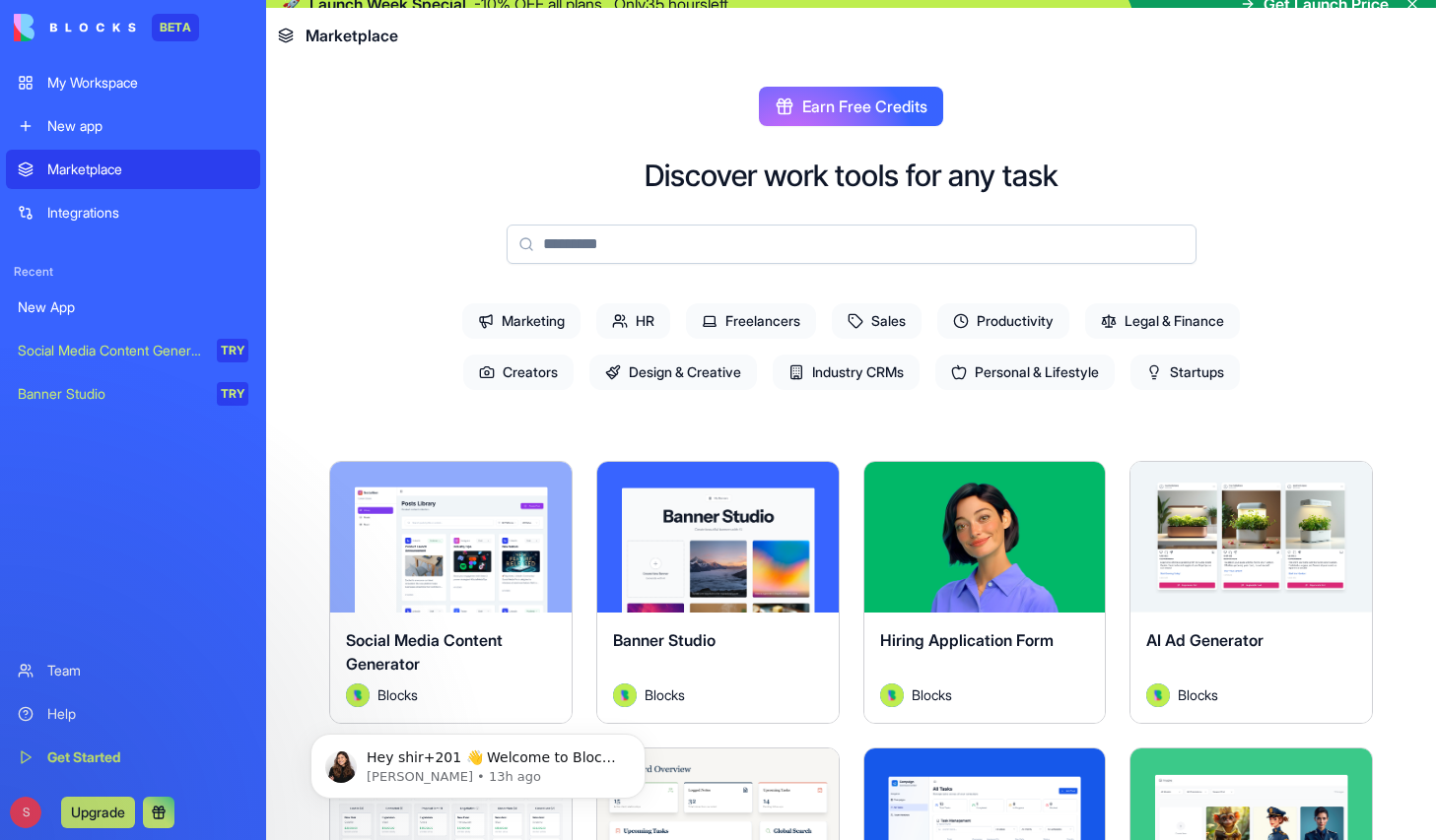
click at [81, 212] on div "Integrations" at bounding box center [148, 213] width 201 height 20
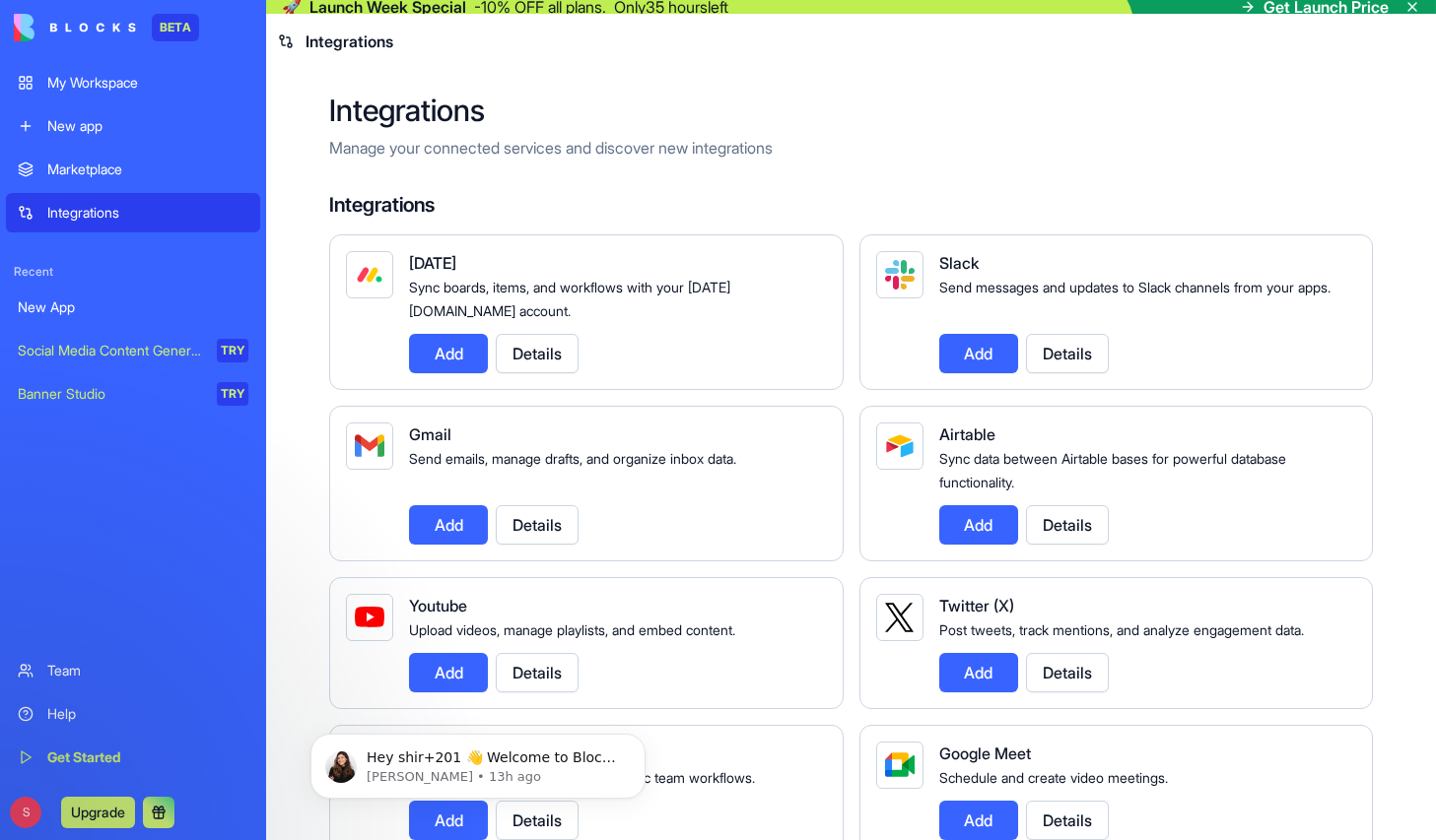
click at [89, 99] on link "My Workspace" at bounding box center [133, 83] width 255 height 40
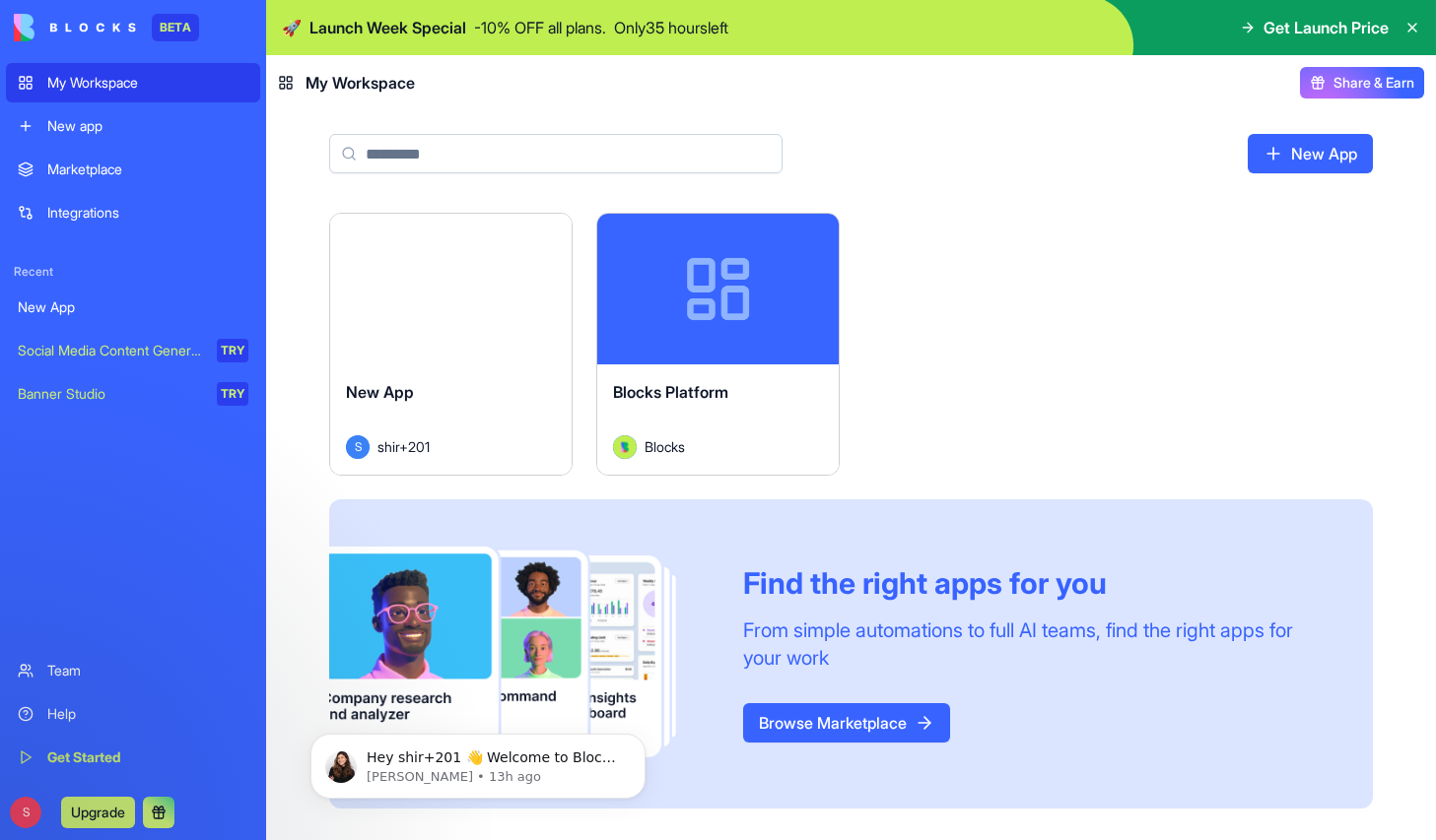
click at [71, 133] on div "New app" at bounding box center [148, 126] width 201 height 20
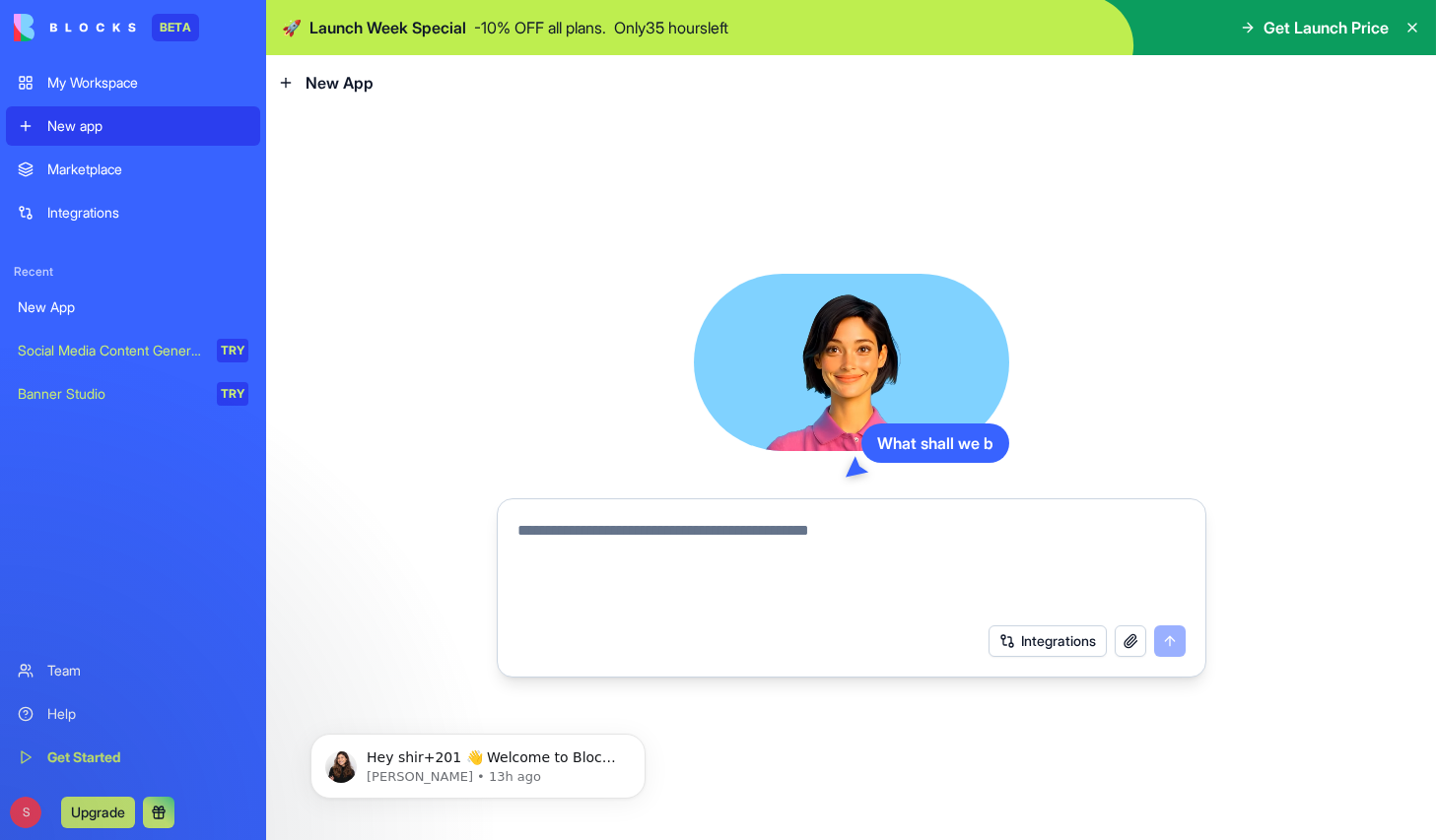
click at [70, 170] on div "Marketplace" at bounding box center [148, 170] width 201 height 20
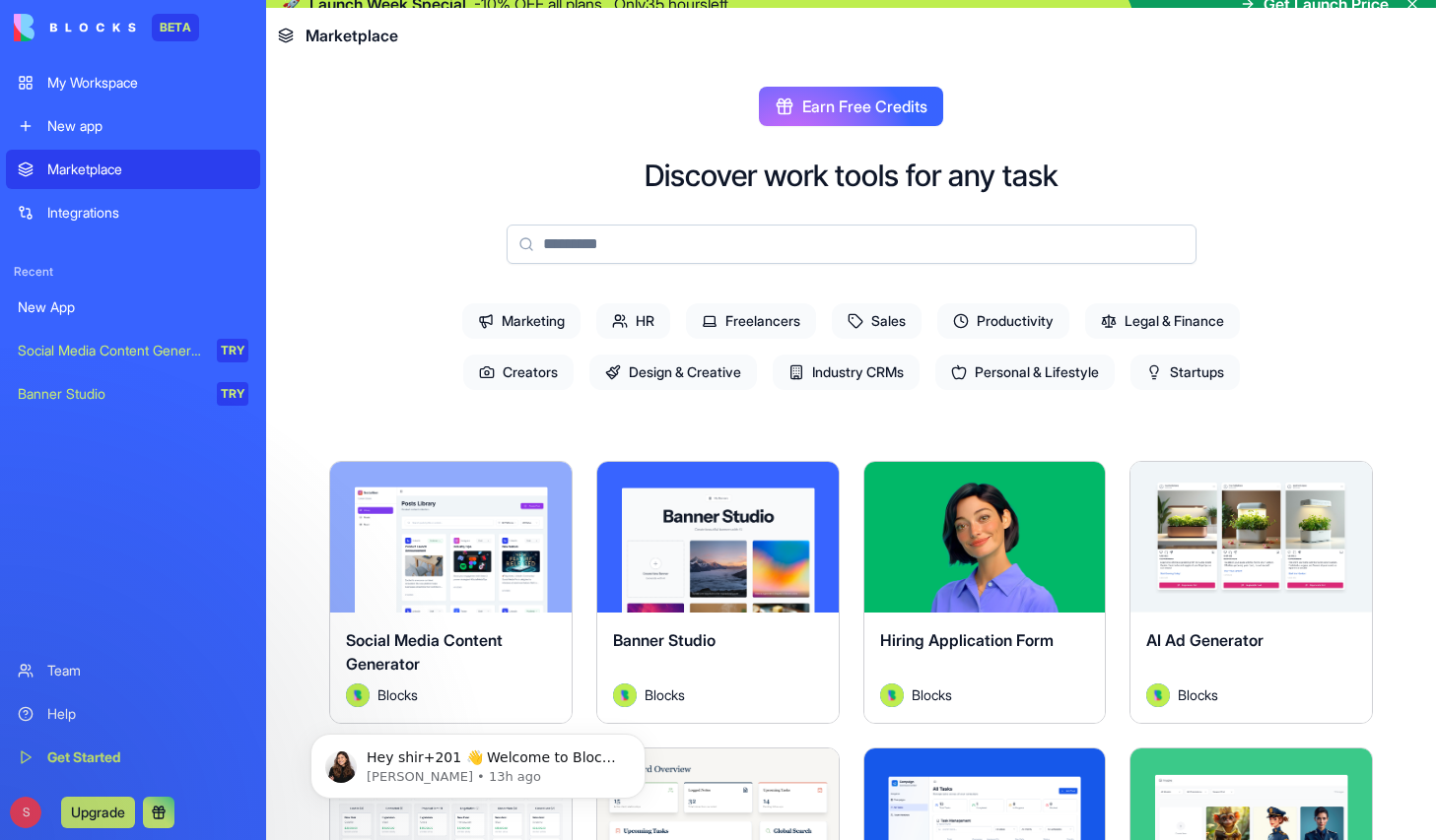
click at [67, 204] on div "Integrations" at bounding box center [148, 213] width 201 height 20
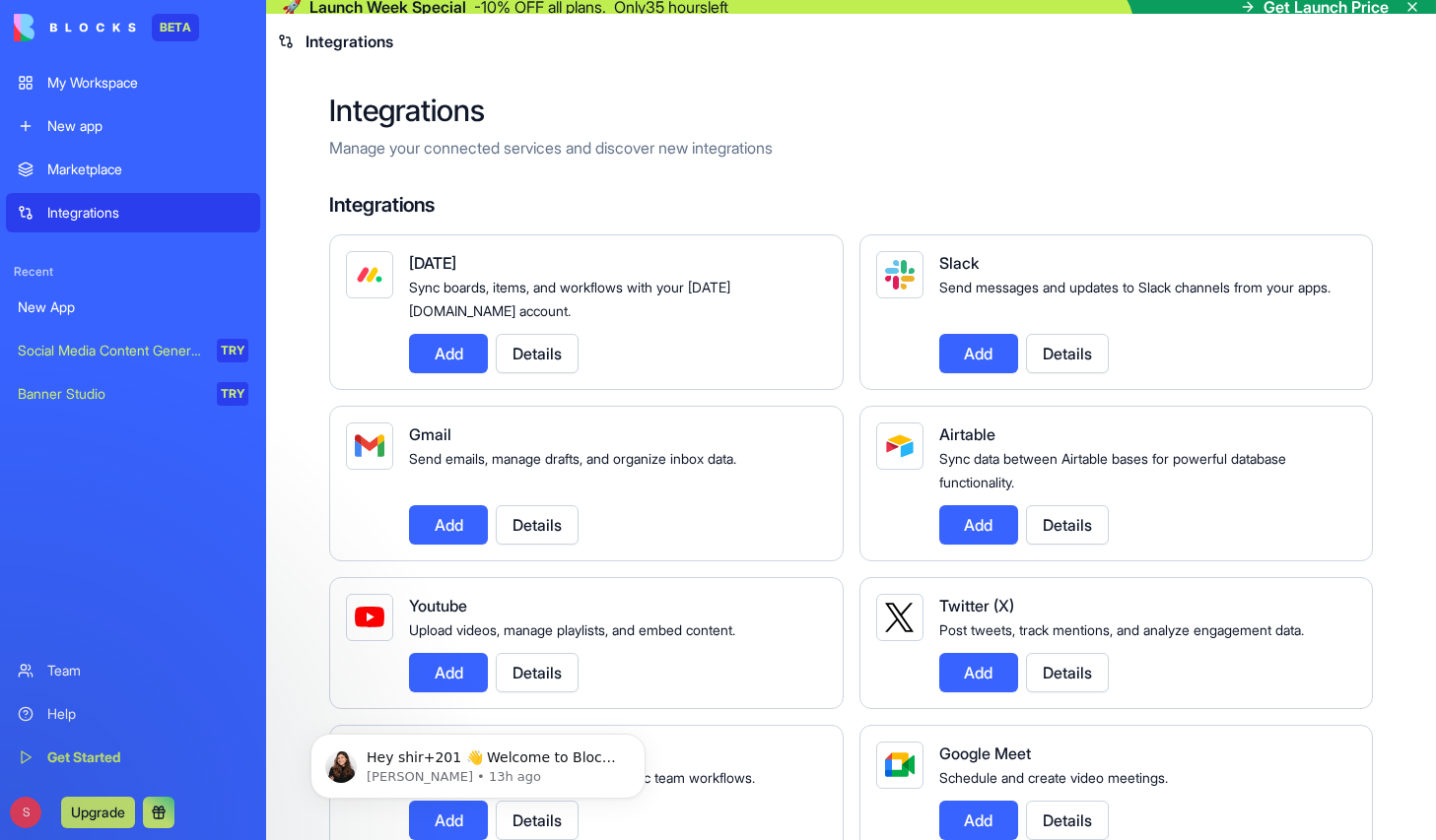
click at [95, 165] on div "Marketplace" at bounding box center [148, 170] width 201 height 20
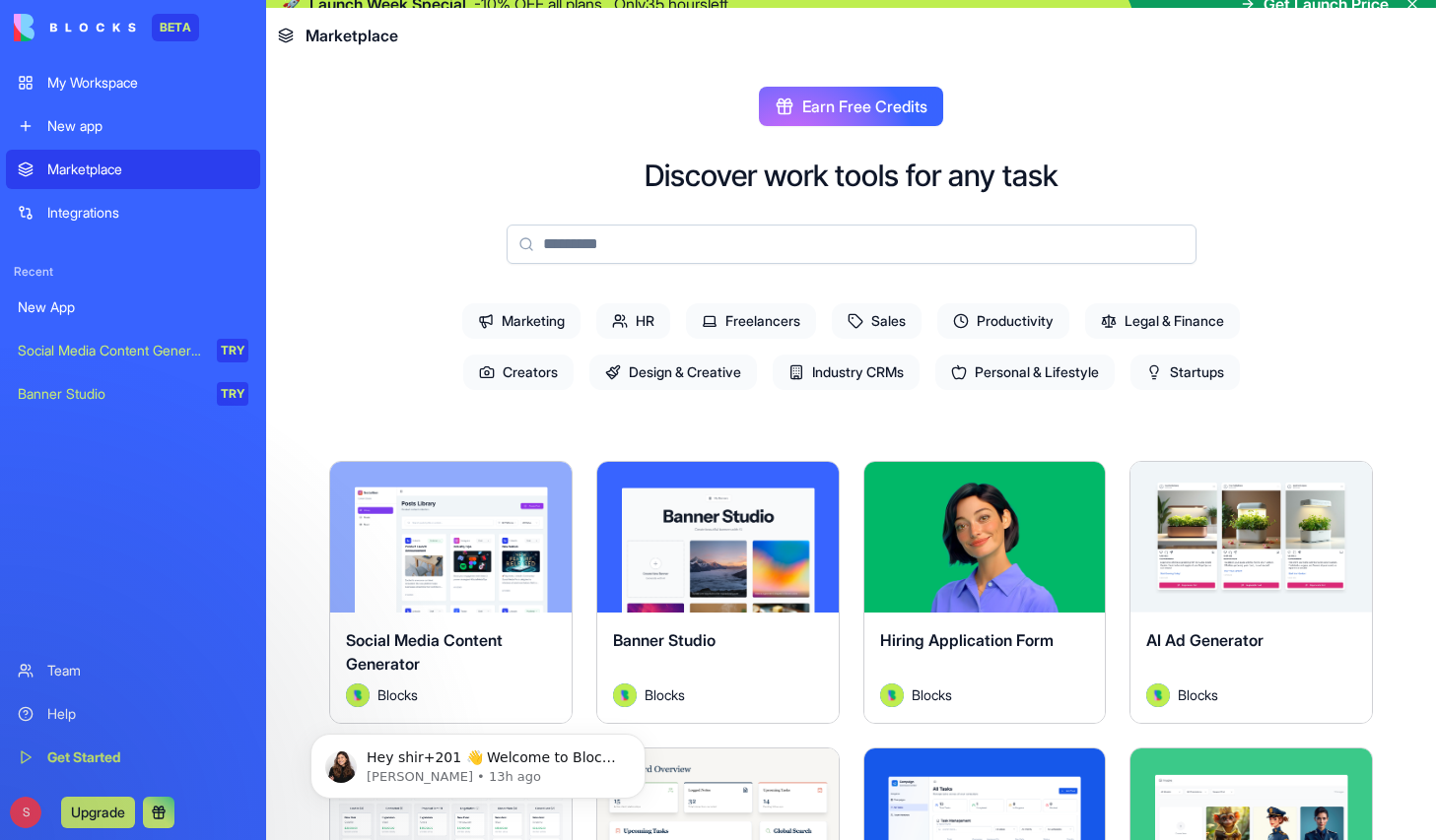
click at [84, 211] on div "Integrations" at bounding box center [148, 213] width 201 height 20
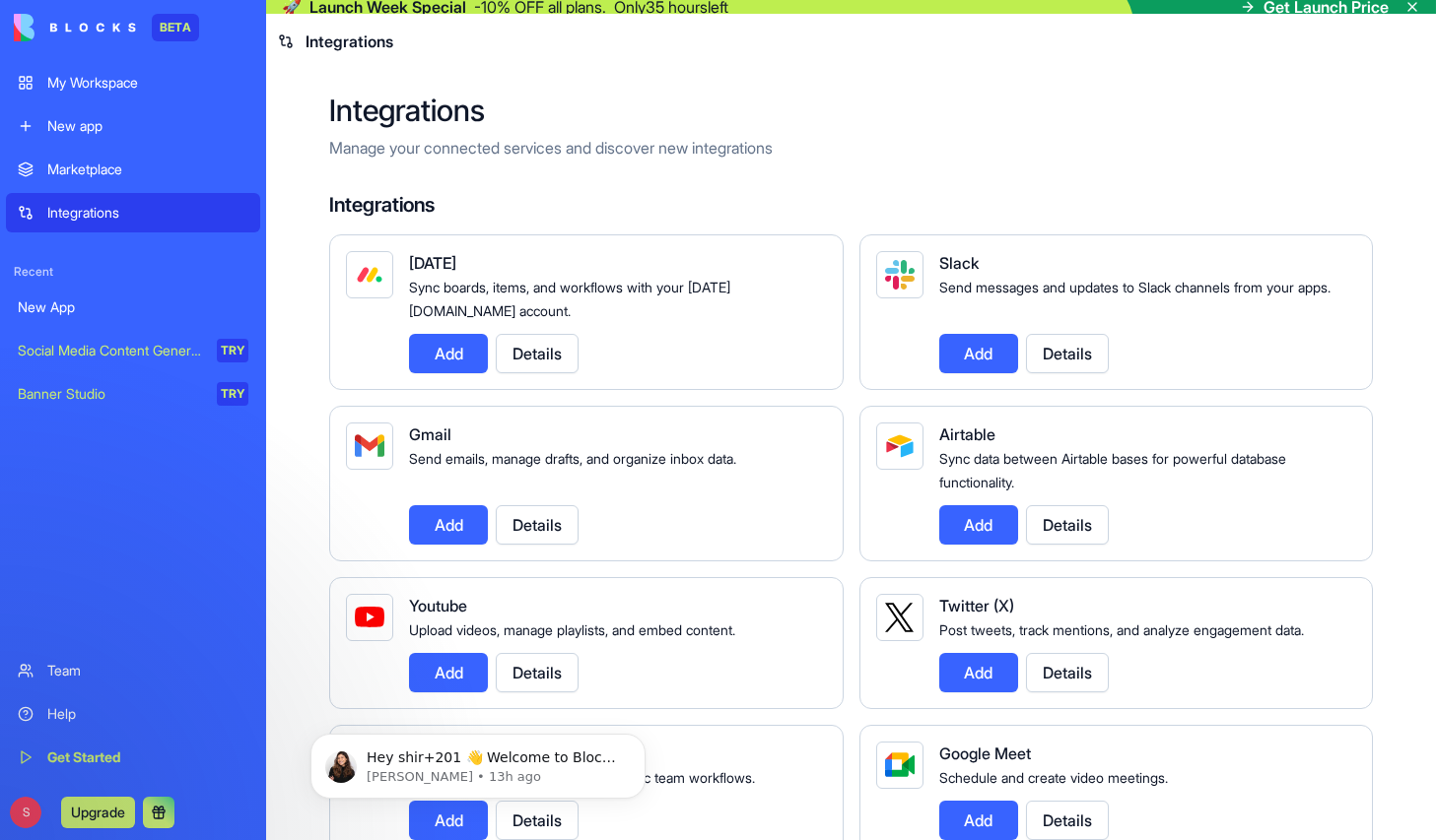
click at [94, 126] on div "New app" at bounding box center [148, 126] width 201 height 20
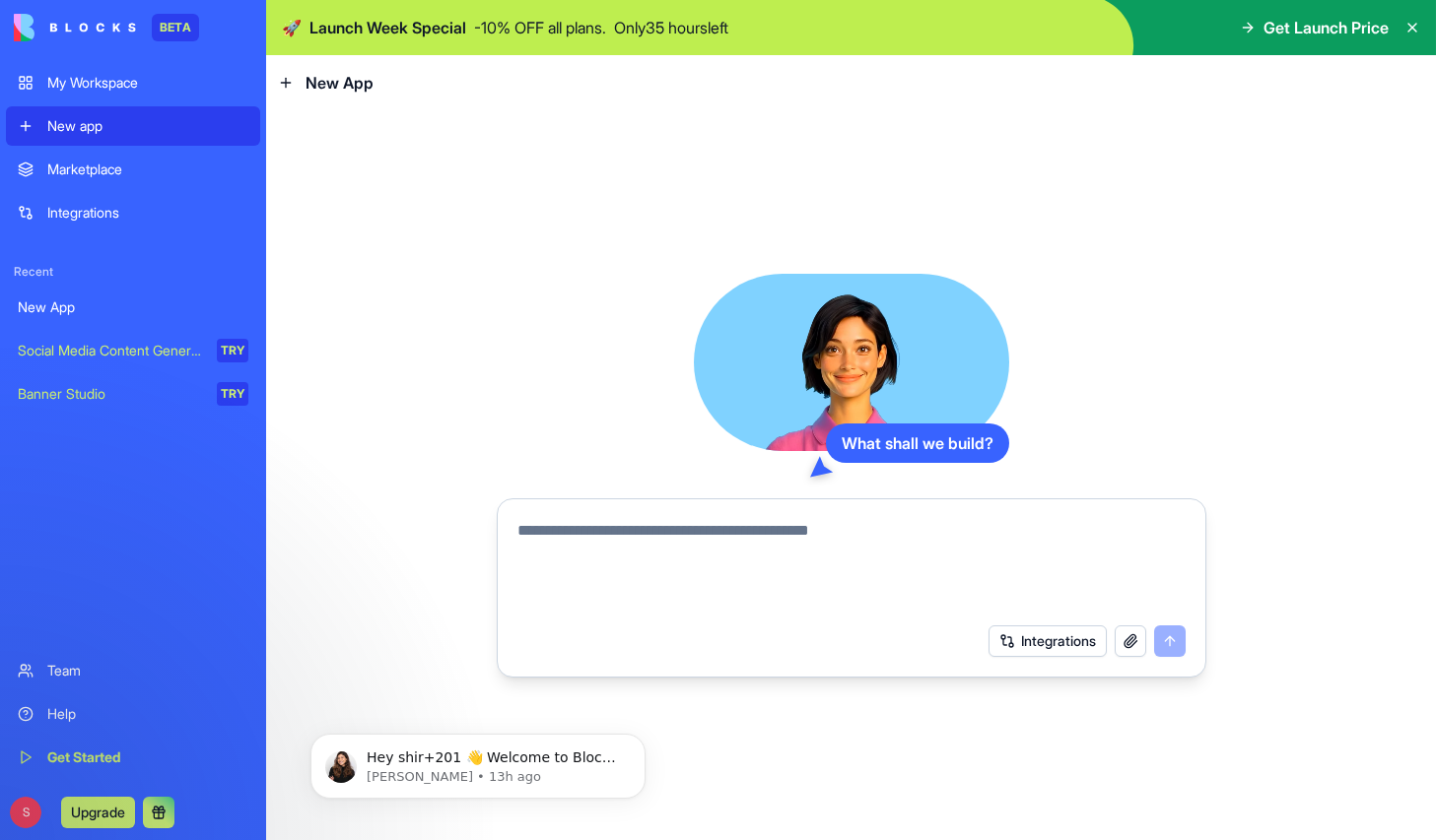
click at [161, 167] on div "Marketplace" at bounding box center [148, 170] width 201 height 20
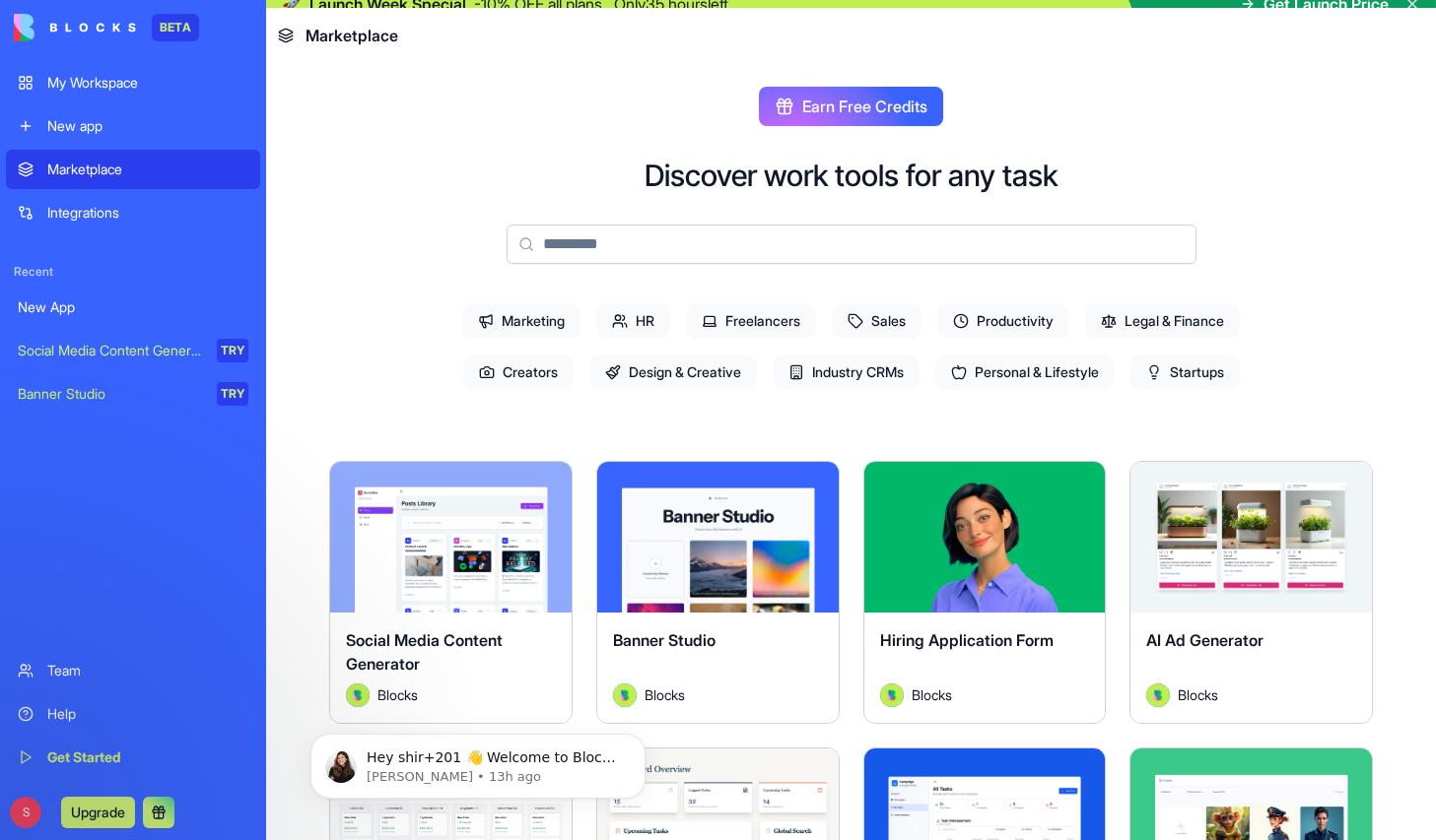
click at [92, 219] on div "Integrations" at bounding box center [148, 213] width 201 height 20
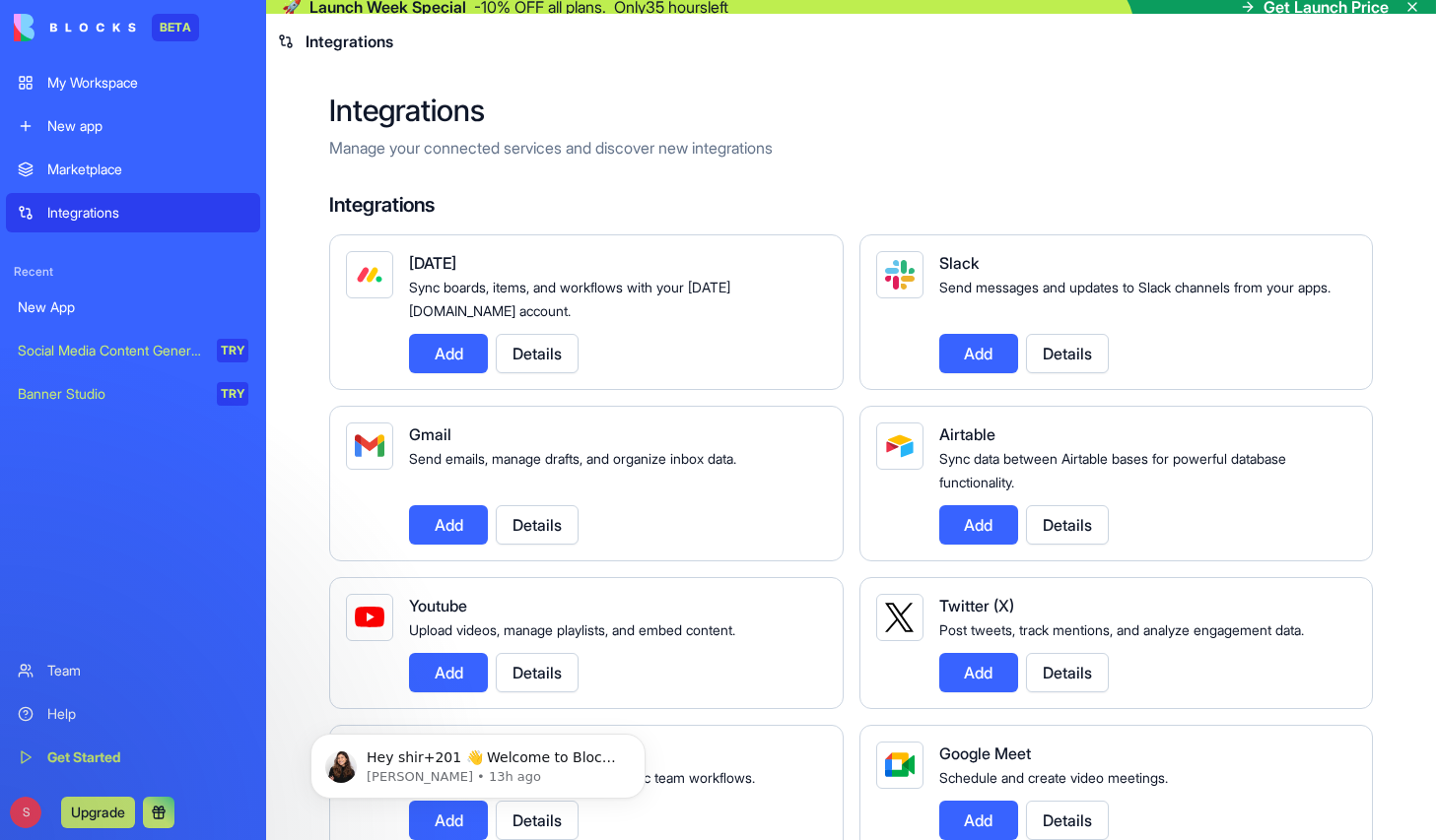
click at [909, 3] on img at bounding box center [851, 7] width 1169 height 14
click at [902, 16] on header "Integrations" at bounding box center [851, 41] width 1169 height 55
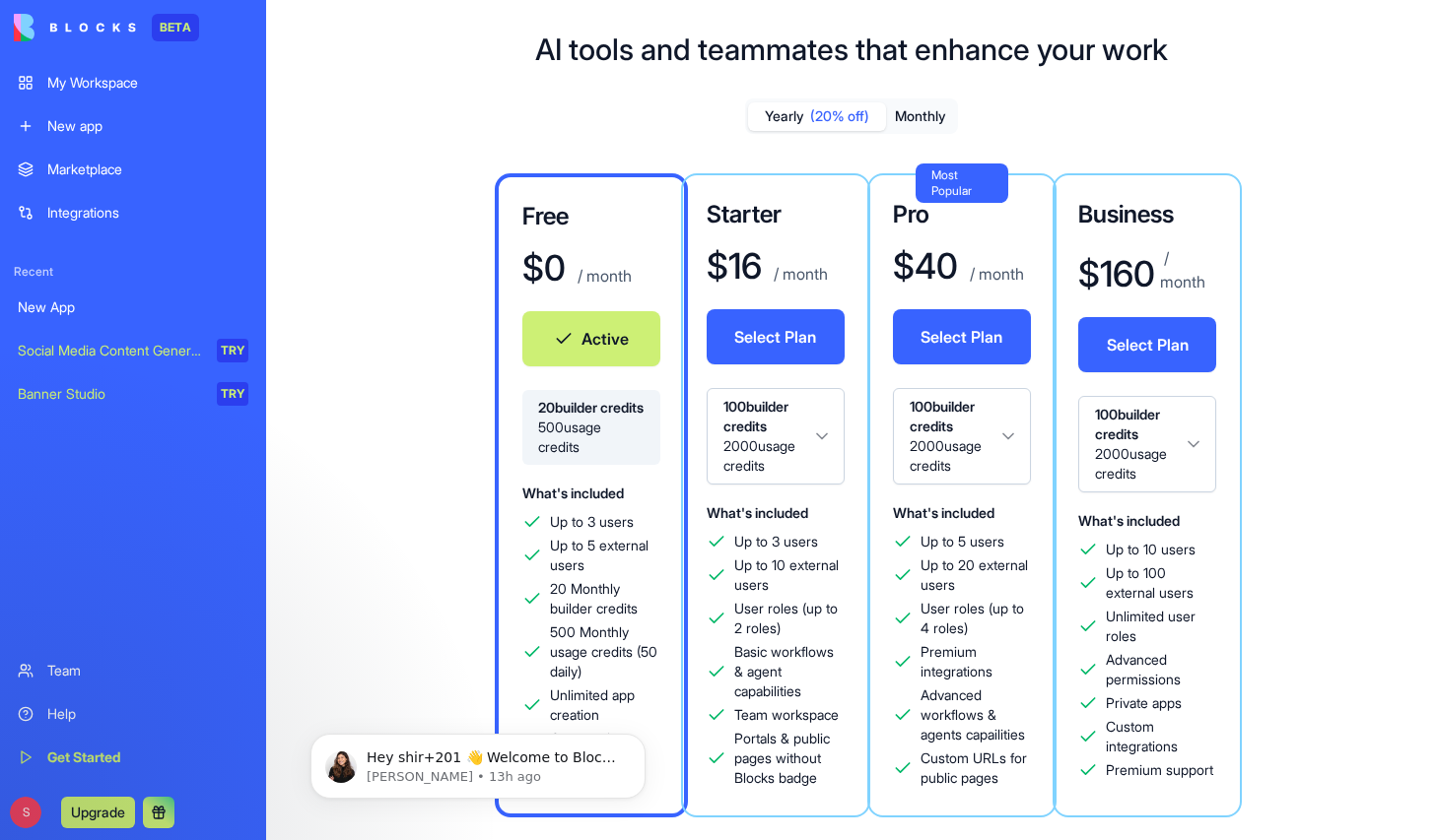
click at [87, 166] on div "Marketplace" at bounding box center [148, 170] width 201 height 20
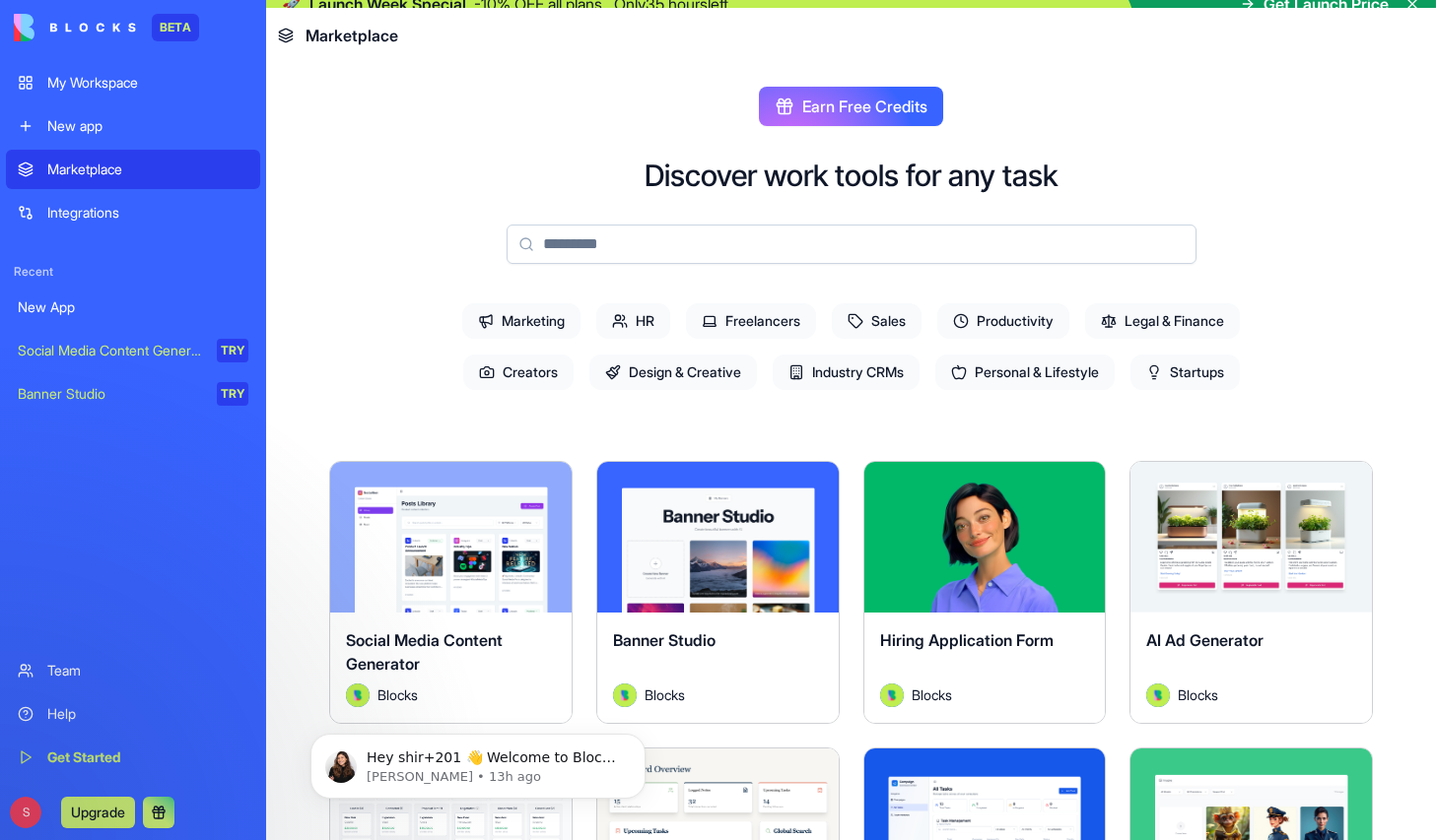
click at [81, 202] on link "Integrations" at bounding box center [133, 213] width 255 height 40
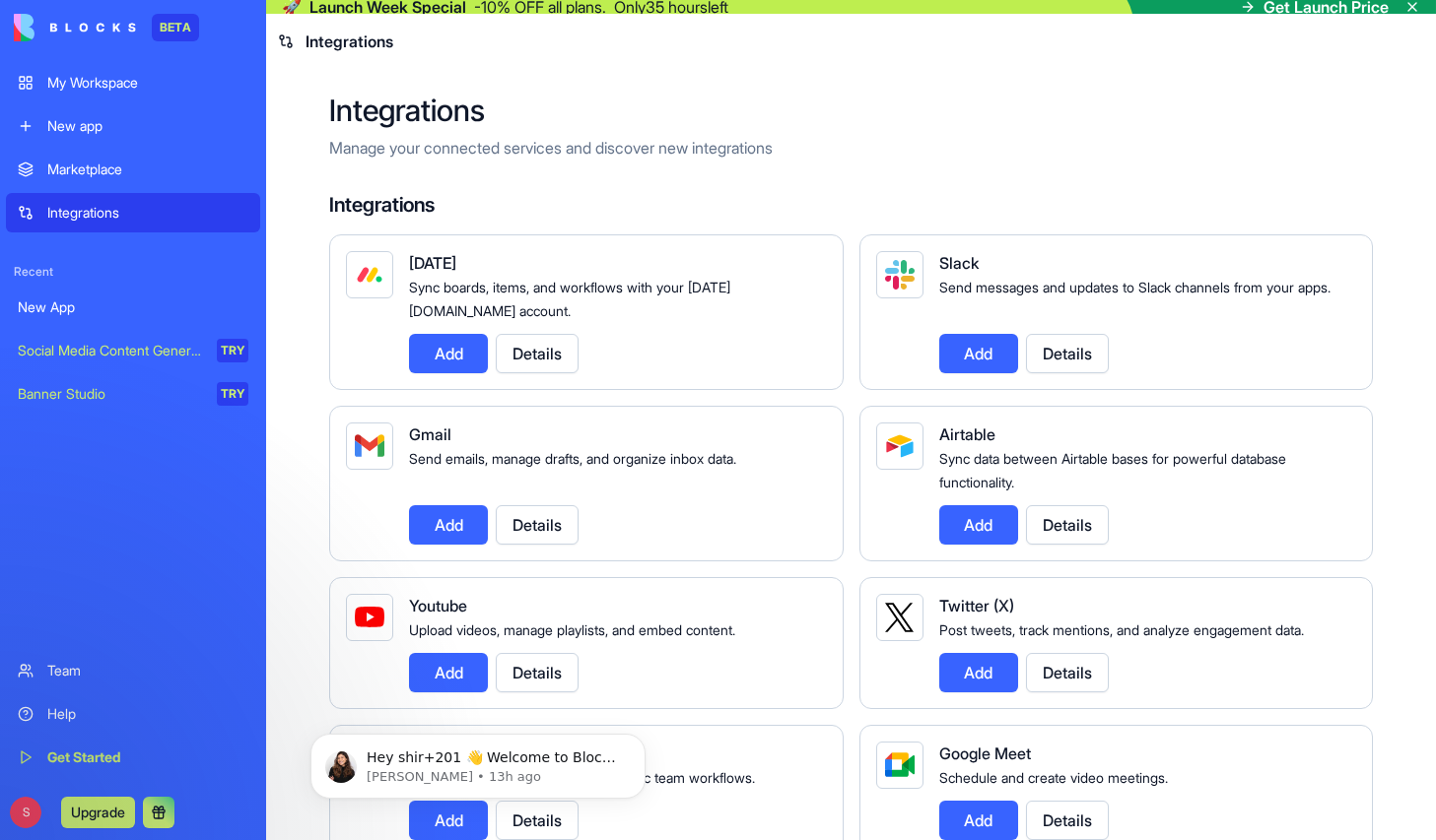
click at [98, 166] on div "Marketplace" at bounding box center [148, 170] width 201 height 20
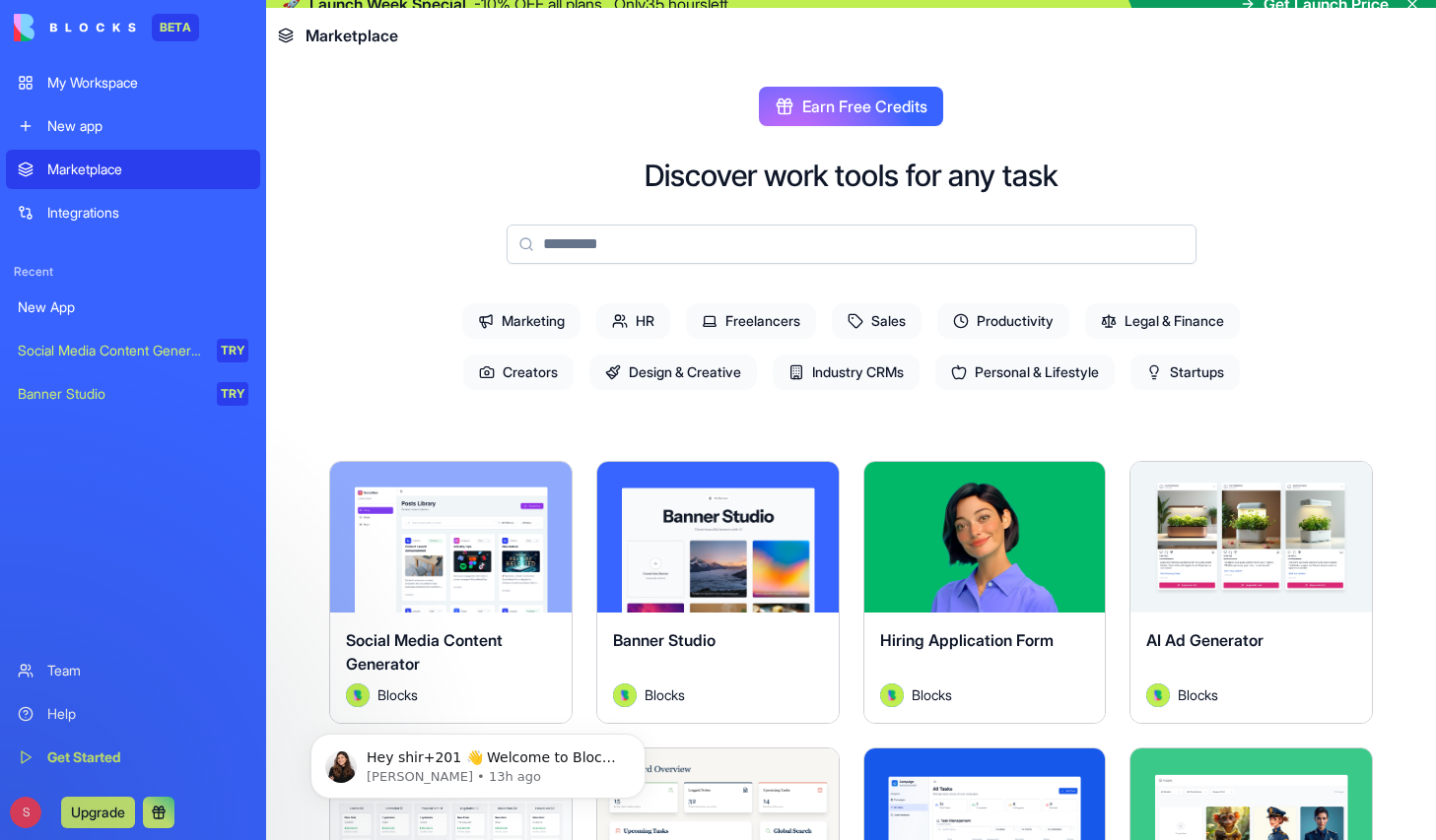
click at [115, 109] on link "New app" at bounding box center [133, 126] width 255 height 40
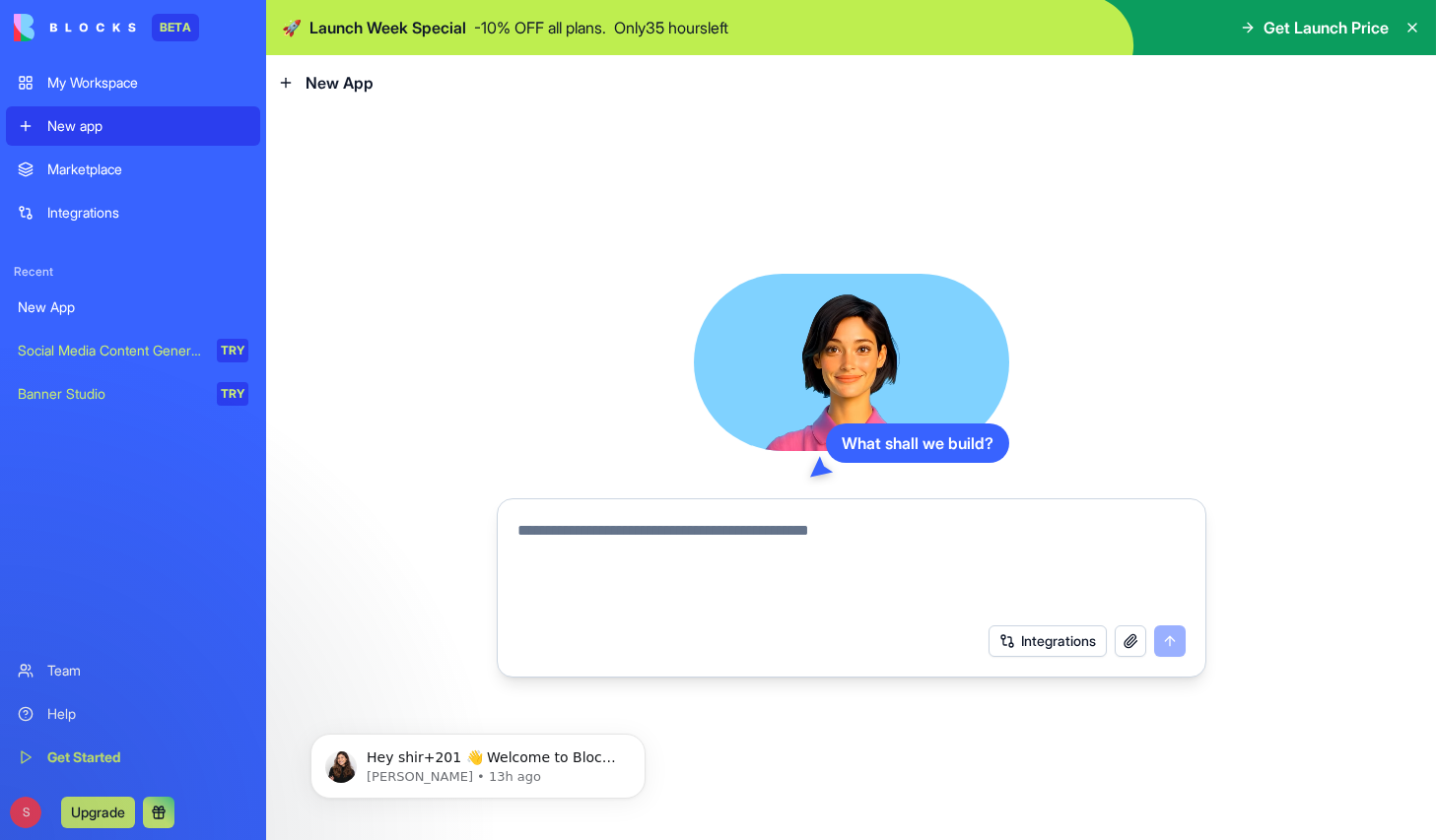
click at [78, 215] on div "Integrations" at bounding box center [148, 213] width 201 height 20
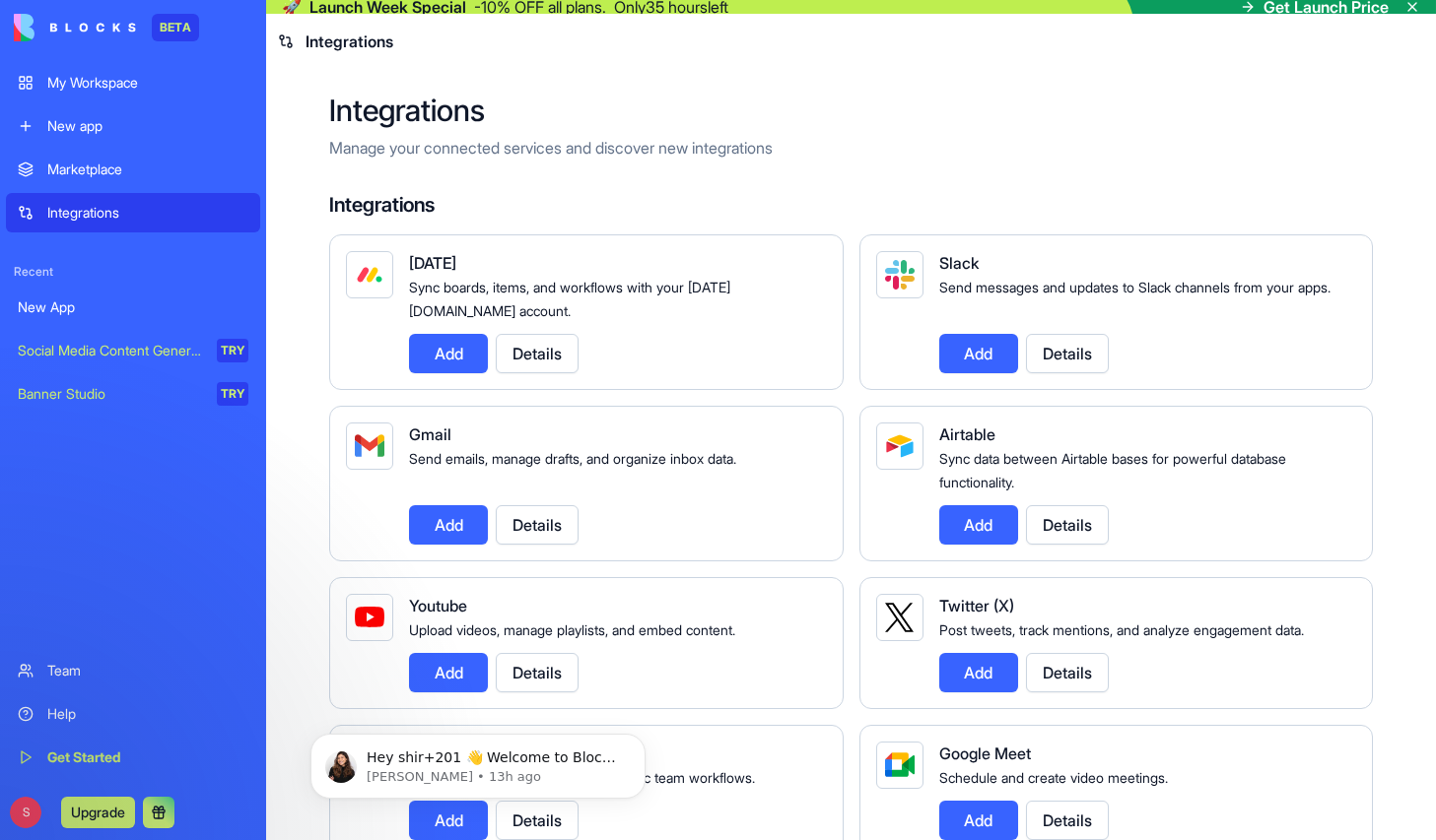
click at [101, 90] on div "My Workspace" at bounding box center [148, 83] width 201 height 20
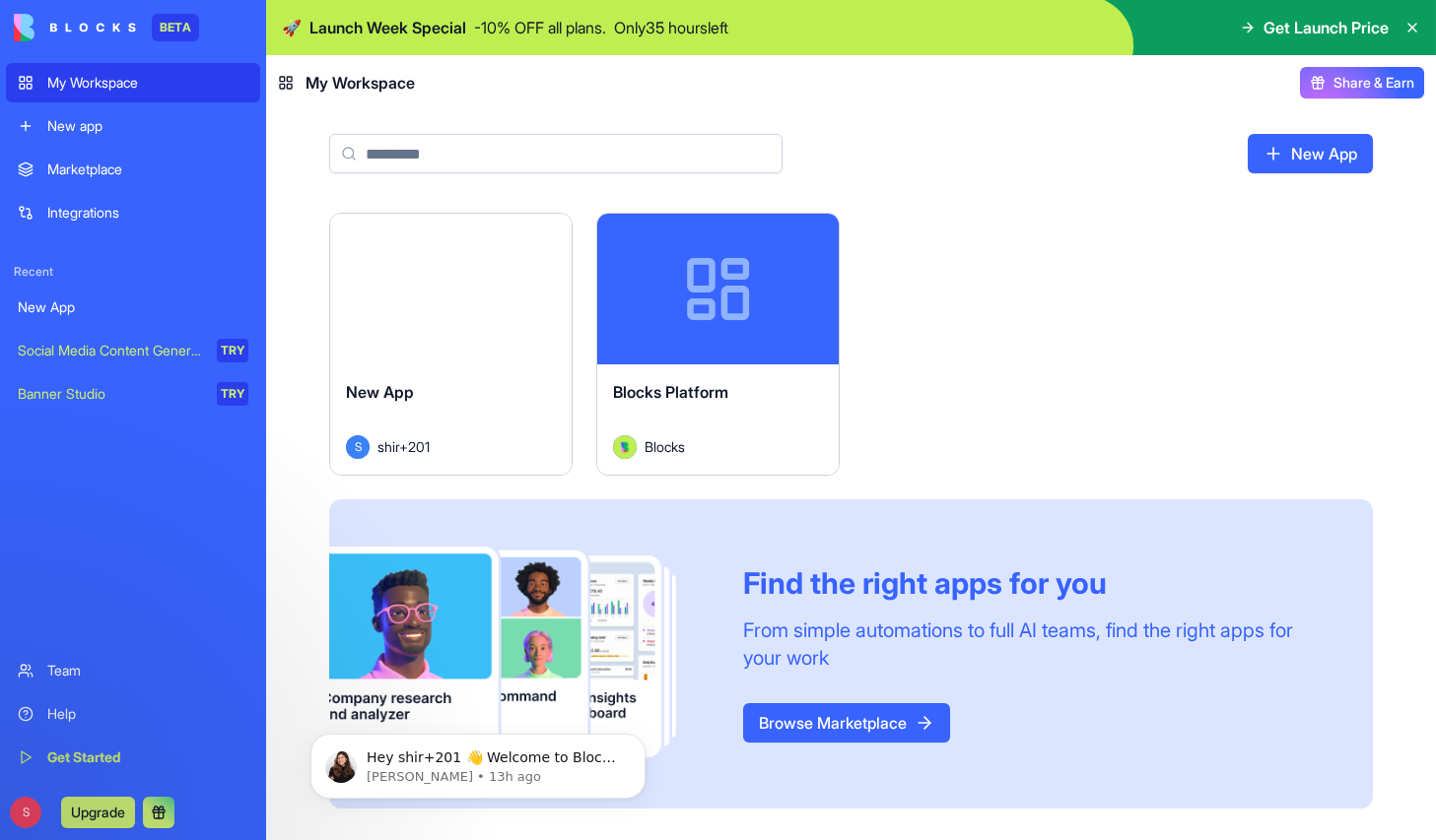
click at [87, 209] on div "Integrations" at bounding box center [148, 213] width 201 height 20
